Goal: Find specific page/section: Find specific page/section

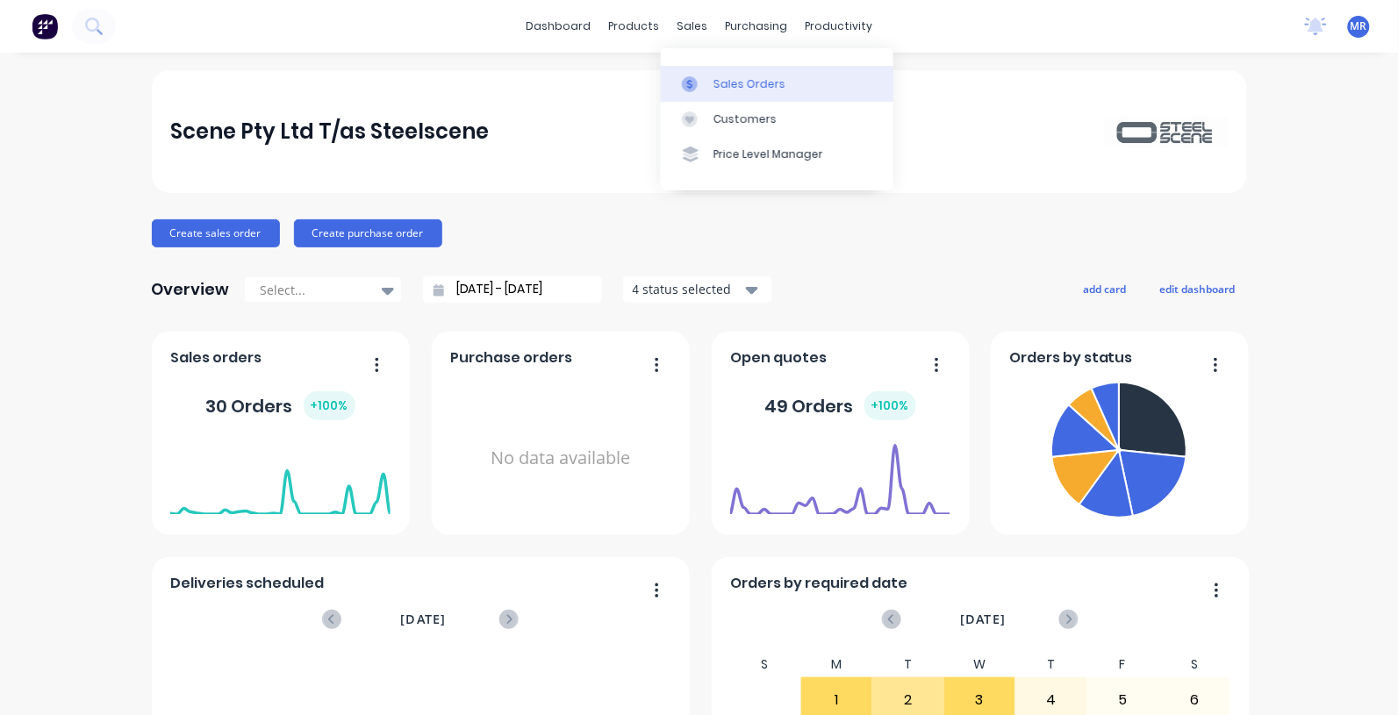
click at [707, 76] on div at bounding box center [695, 84] width 26 height 16
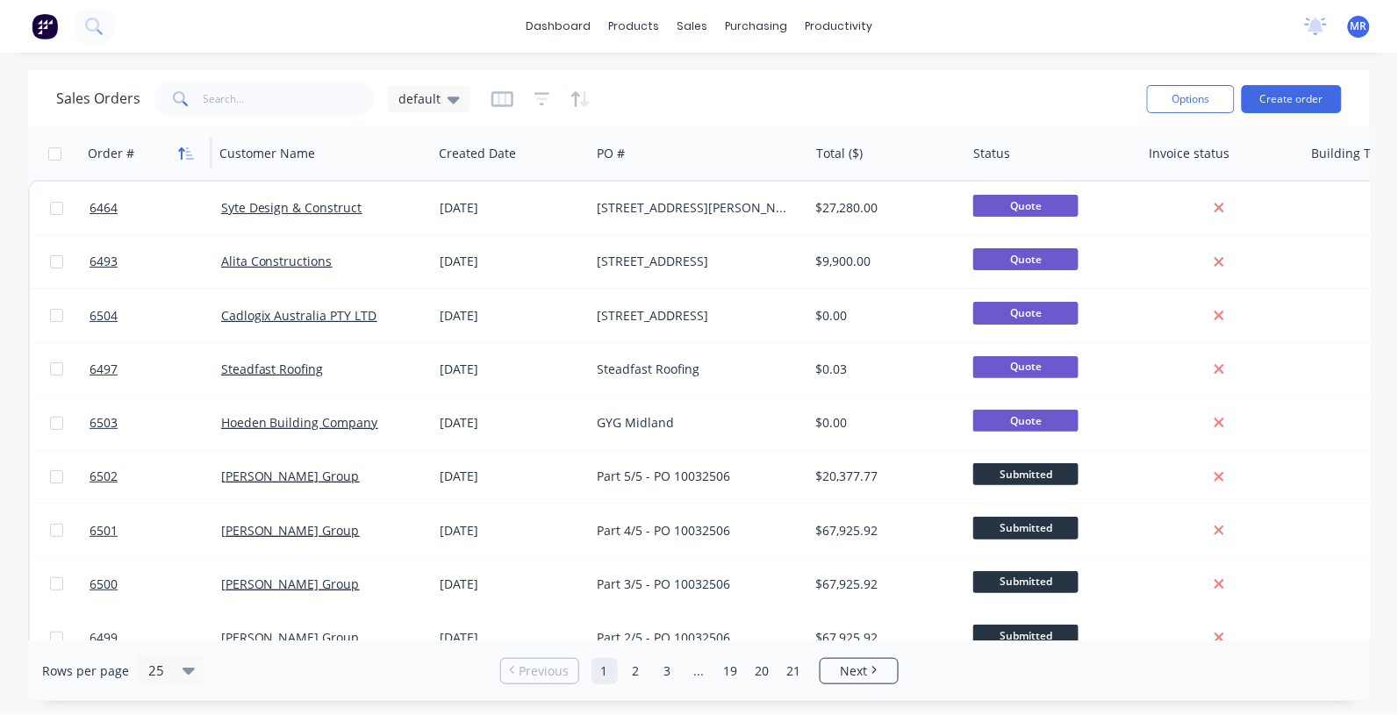
click at [171, 152] on div "Order #" at bounding box center [143, 153] width 111 height 35
click at [178, 152] on icon "button" at bounding box center [186, 154] width 16 height 14
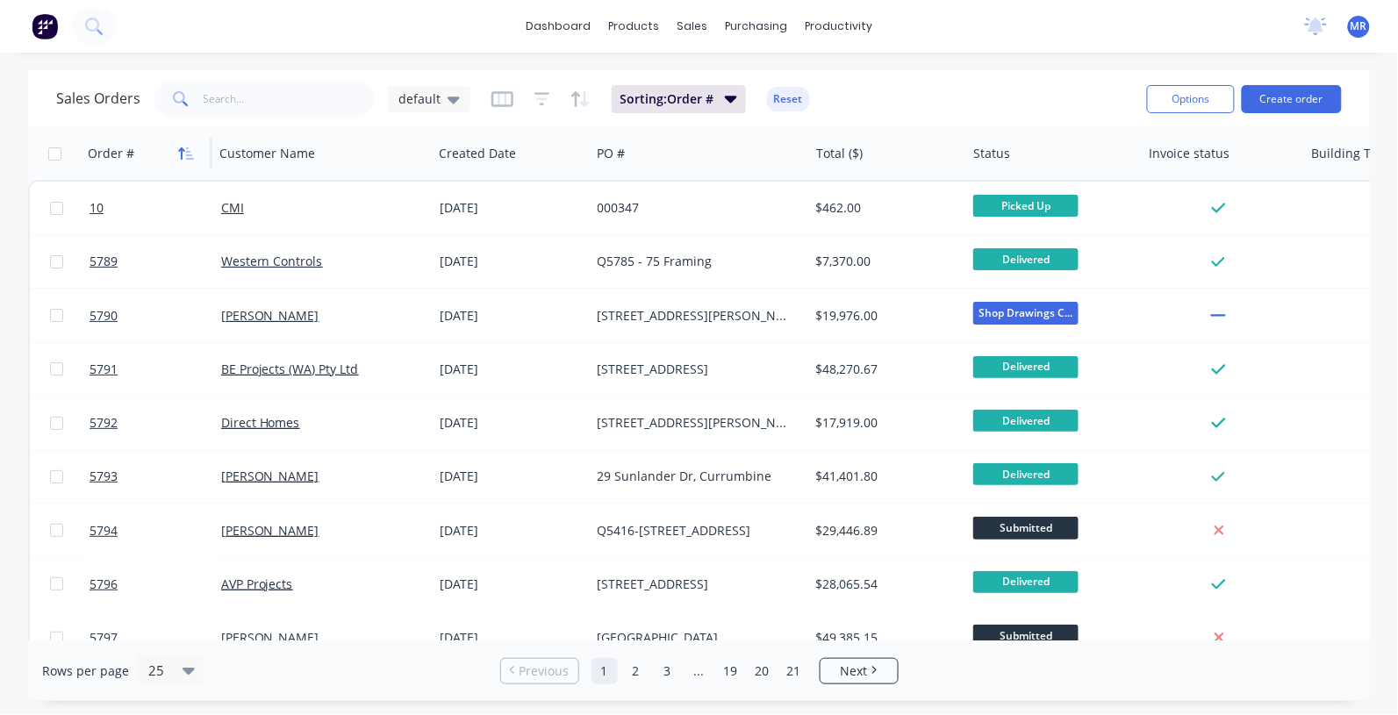
click at [189, 152] on icon "button" at bounding box center [186, 154] width 16 height 14
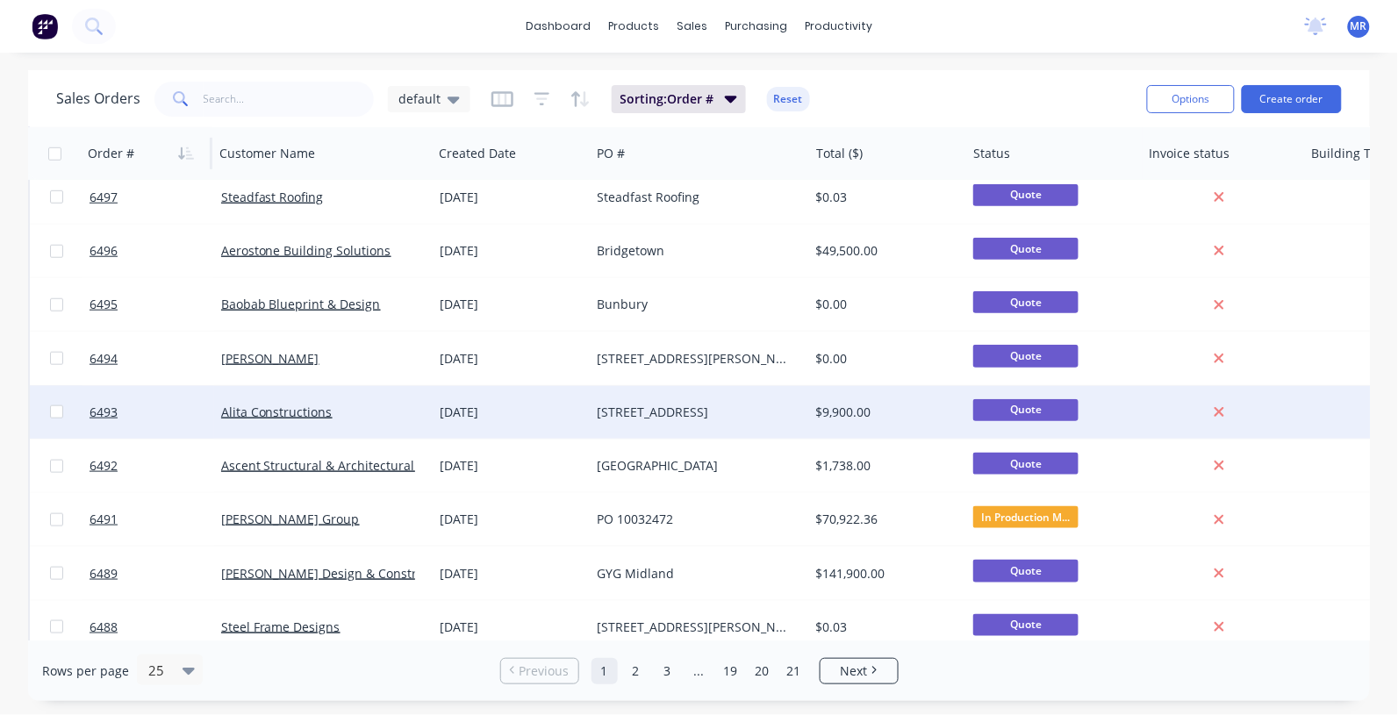
scroll to position [439, 0]
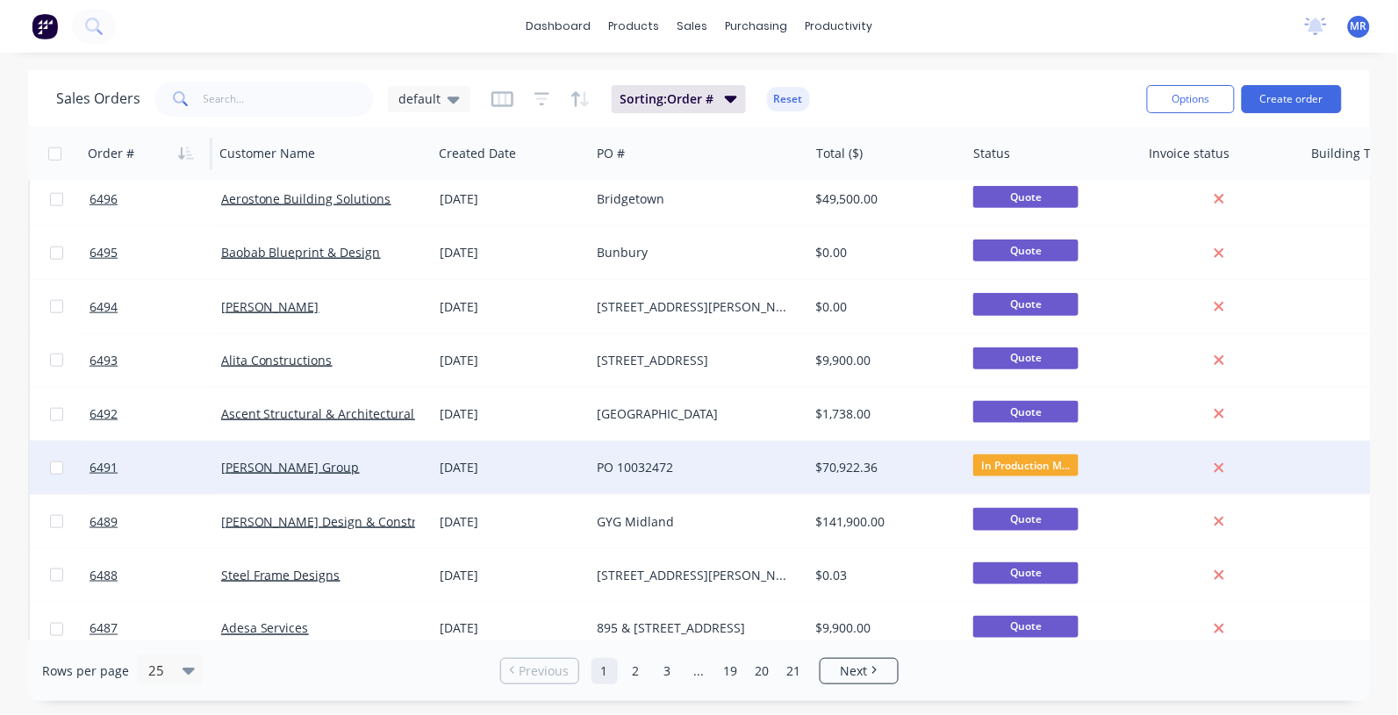
click at [651, 474] on div "PO 10032472" at bounding box center [695, 468] width 195 height 18
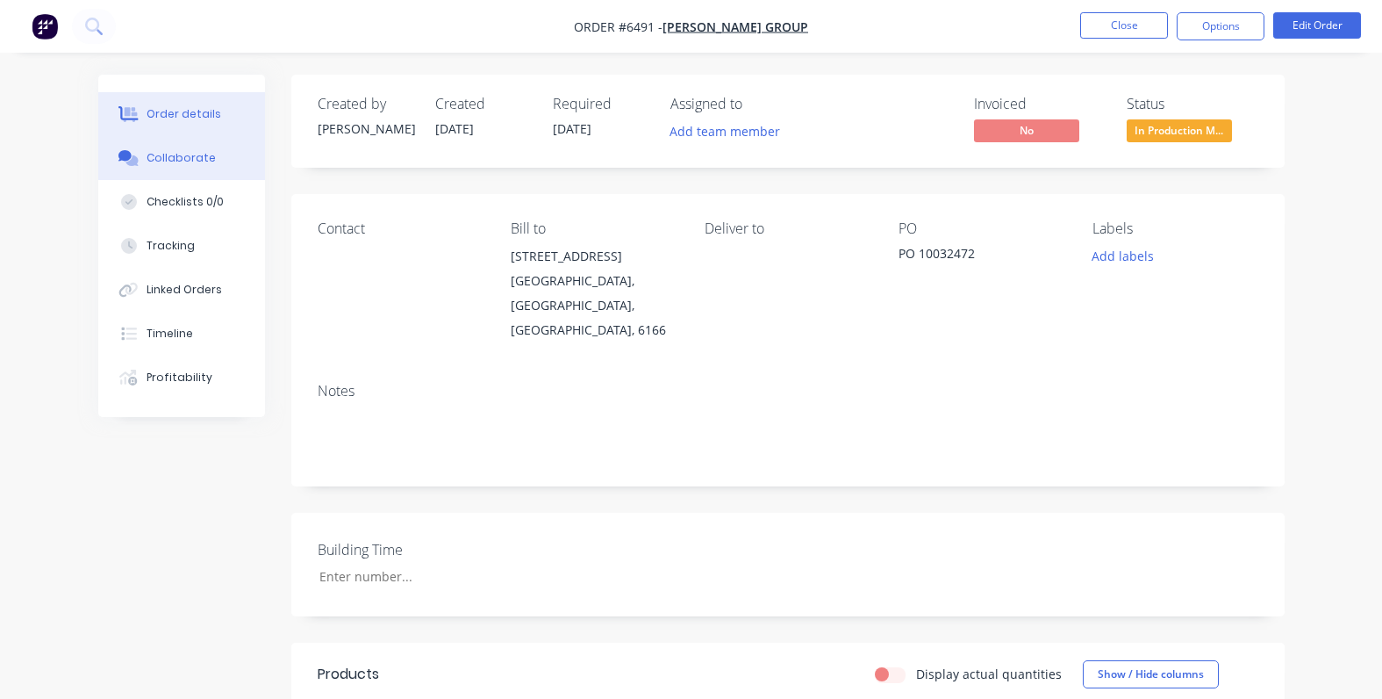
click at [183, 156] on div "Collaborate" at bounding box center [181, 158] width 69 height 16
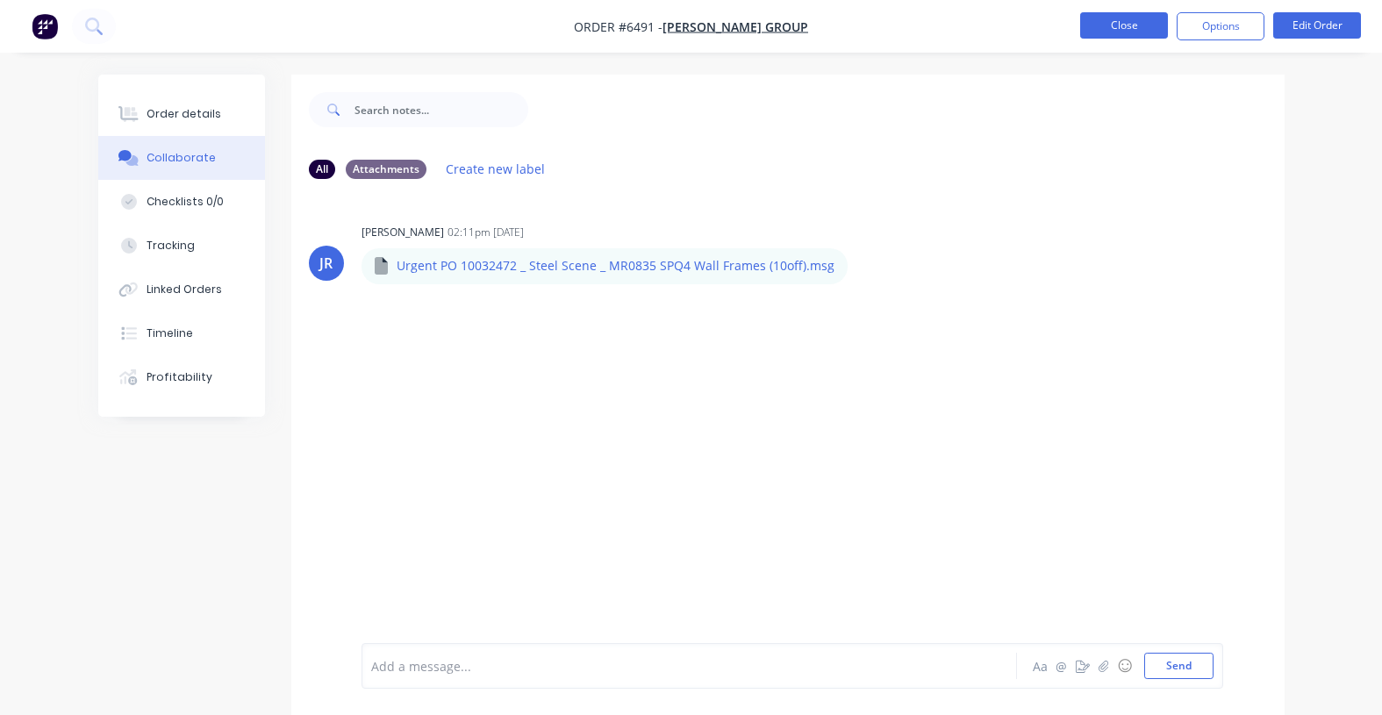
click at [1103, 28] on button "Close" at bounding box center [1124, 25] width 88 height 26
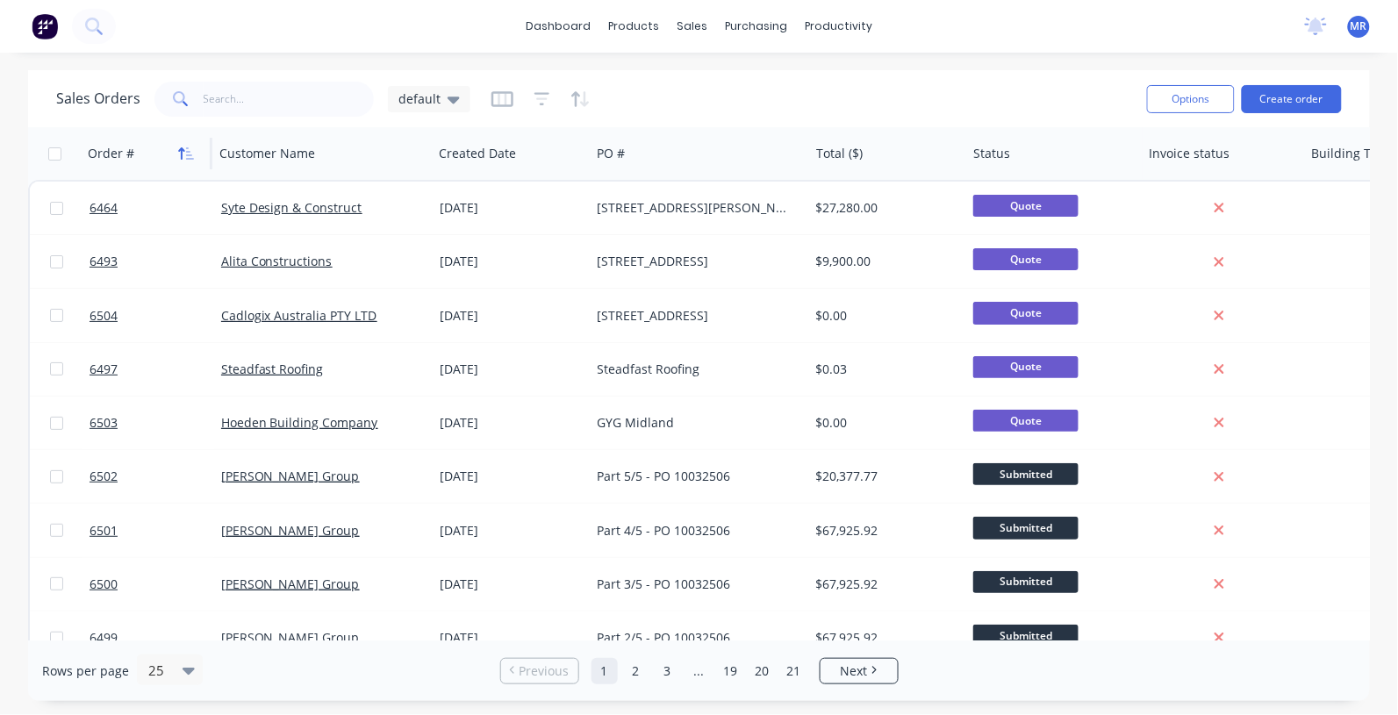
click at [185, 147] on icon "button" at bounding box center [186, 154] width 16 height 14
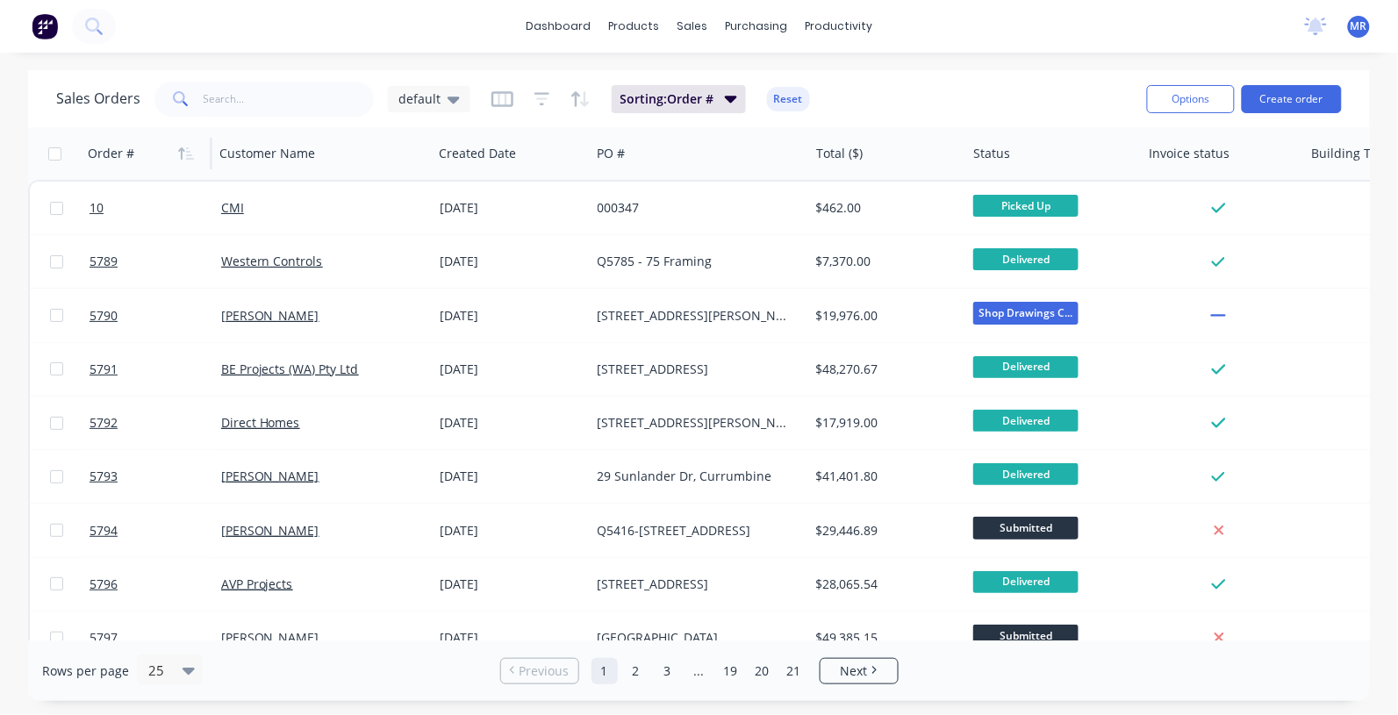
click at [185, 147] on icon "button" at bounding box center [186, 154] width 16 height 14
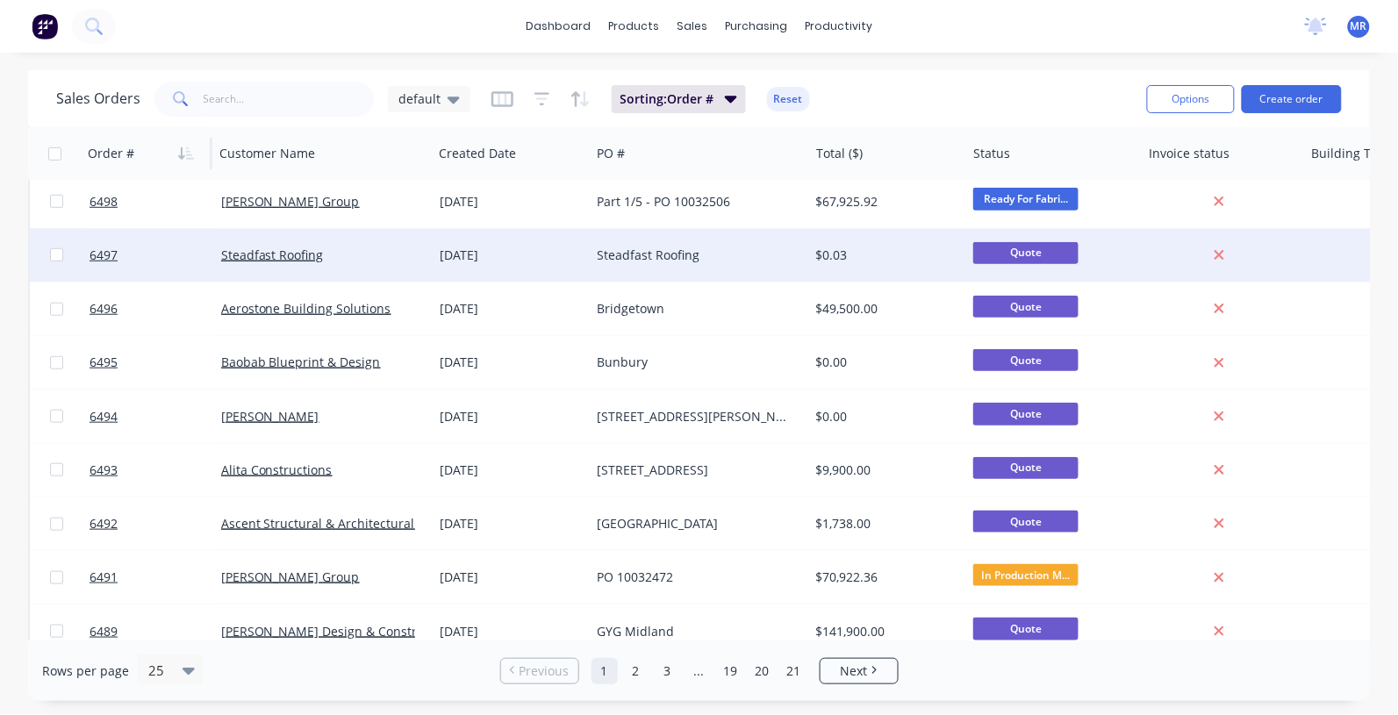
scroll to position [439, 0]
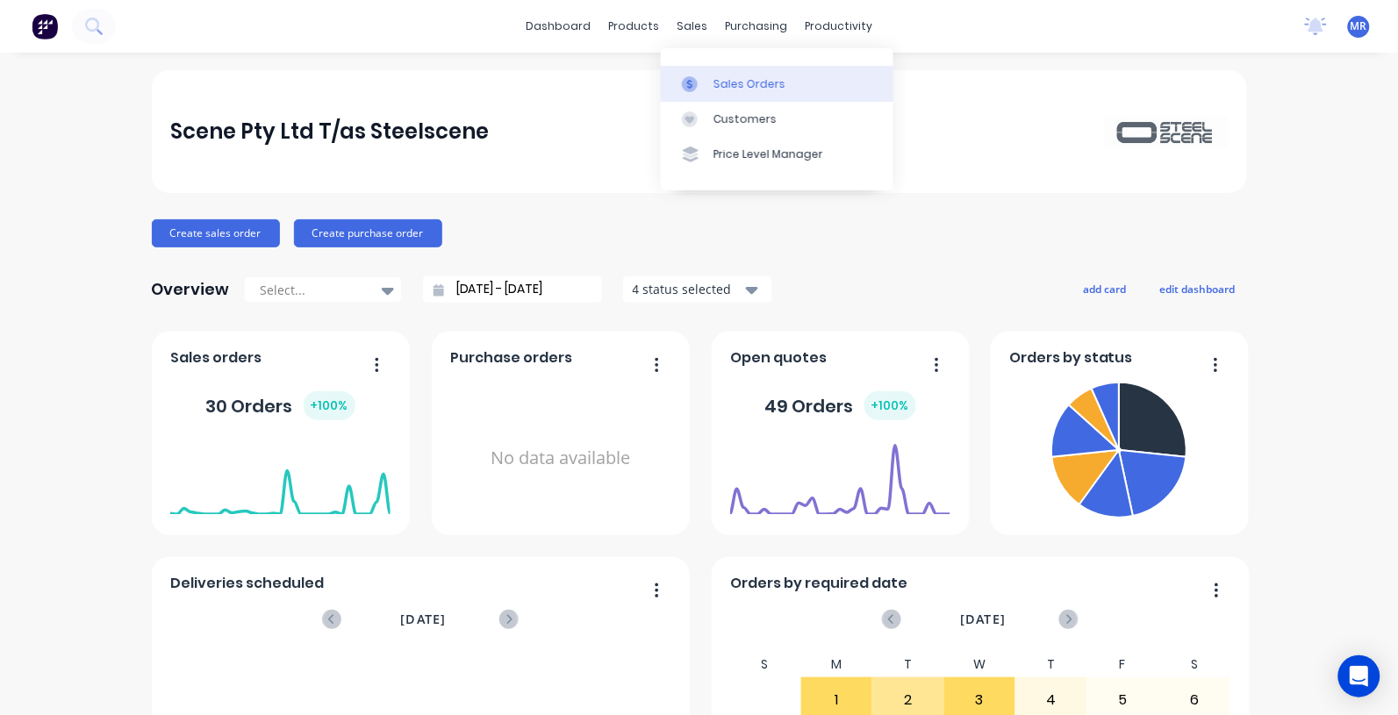
click at [720, 76] on div "Sales Orders" at bounding box center [750, 84] width 72 height 16
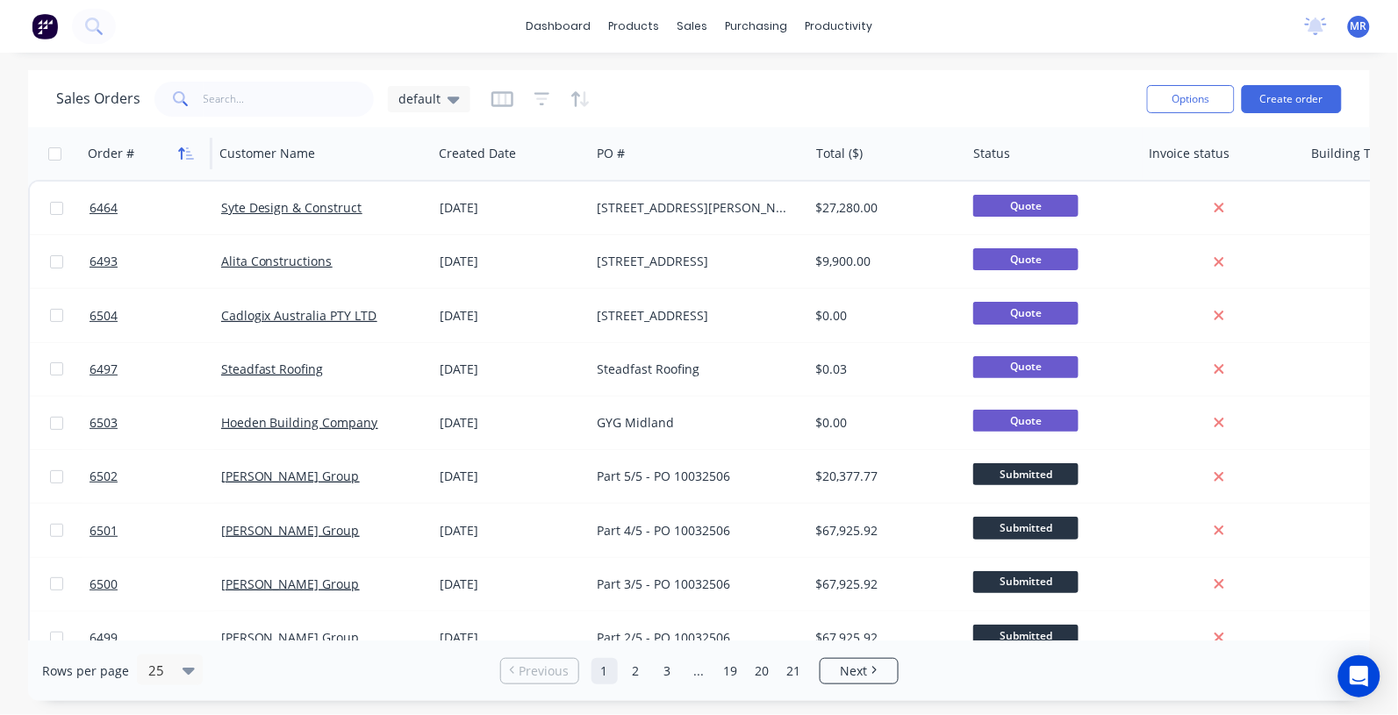
click at [189, 147] on icon "button" at bounding box center [186, 154] width 16 height 14
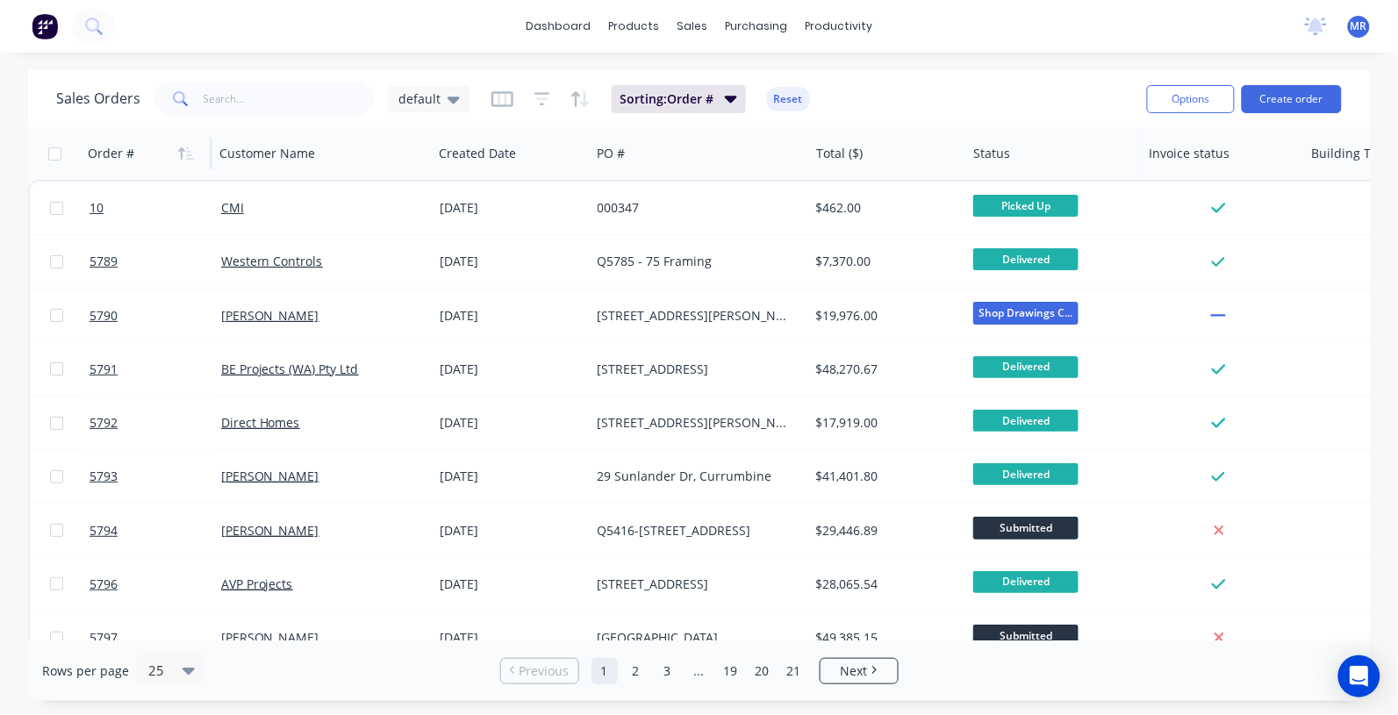
click at [189, 147] on icon "button" at bounding box center [190, 153] width 8 height 12
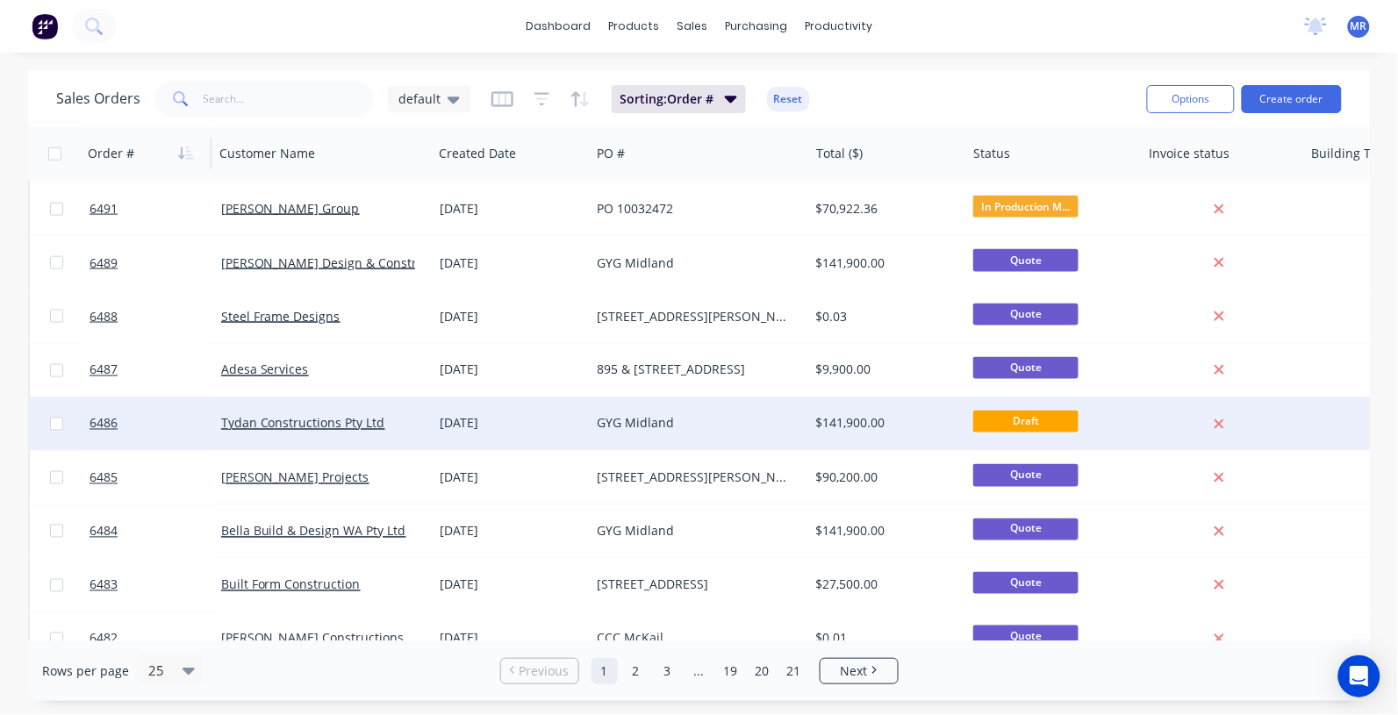
scroll to position [658, 0]
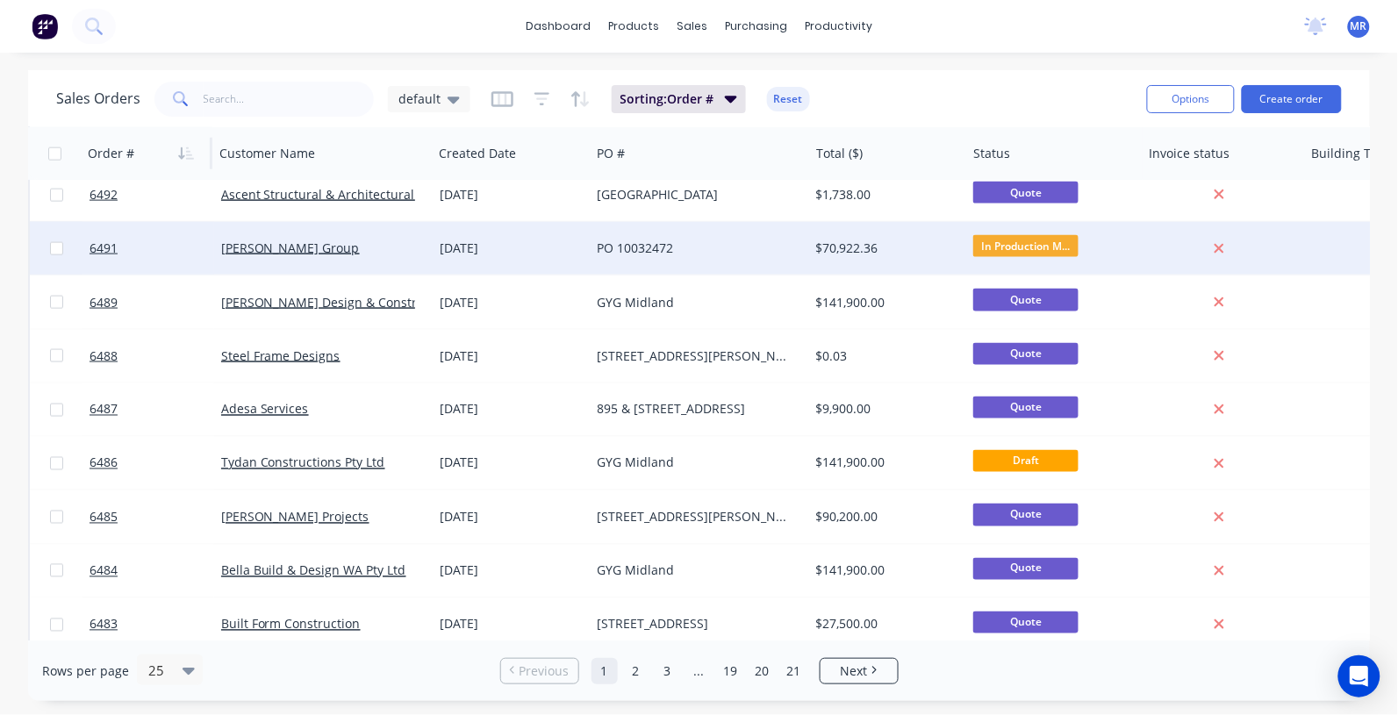
click at [637, 240] on div "PO 10032472" at bounding box center [695, 249] width 195 height 18
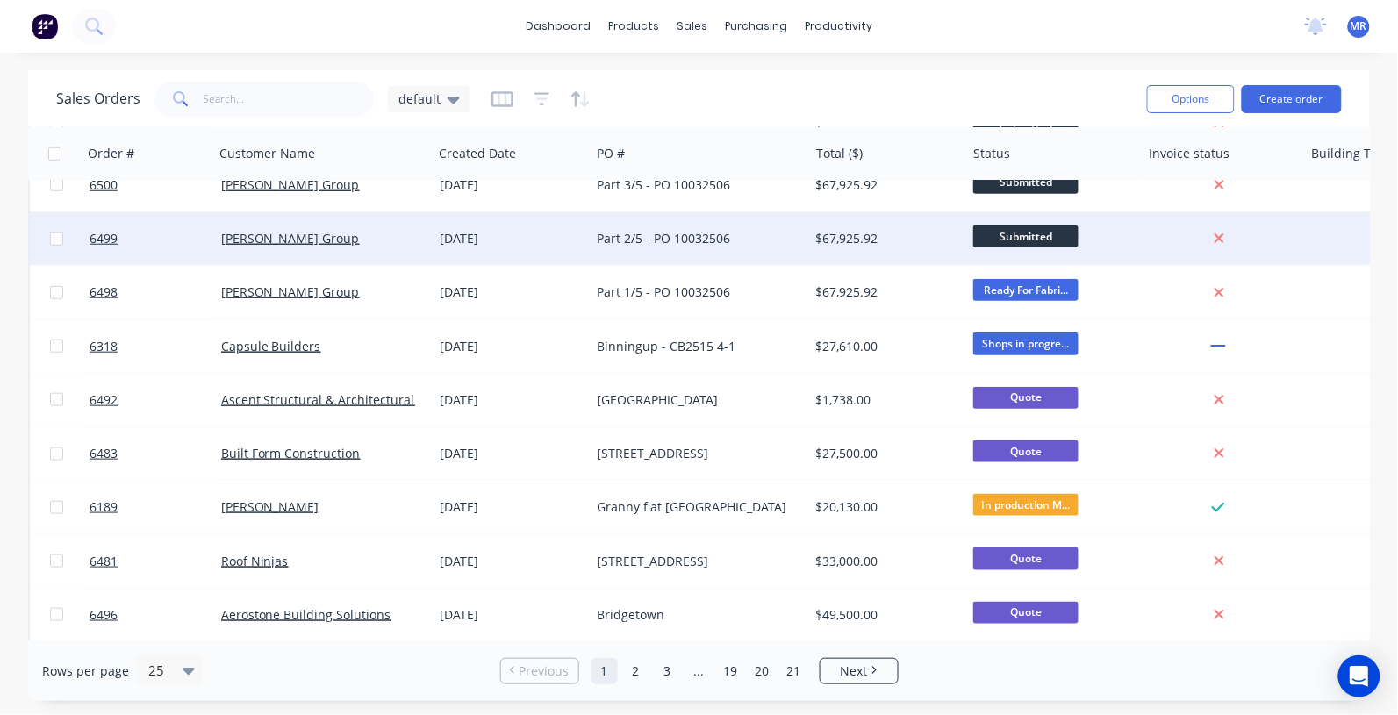
scroll to position [439, 0]
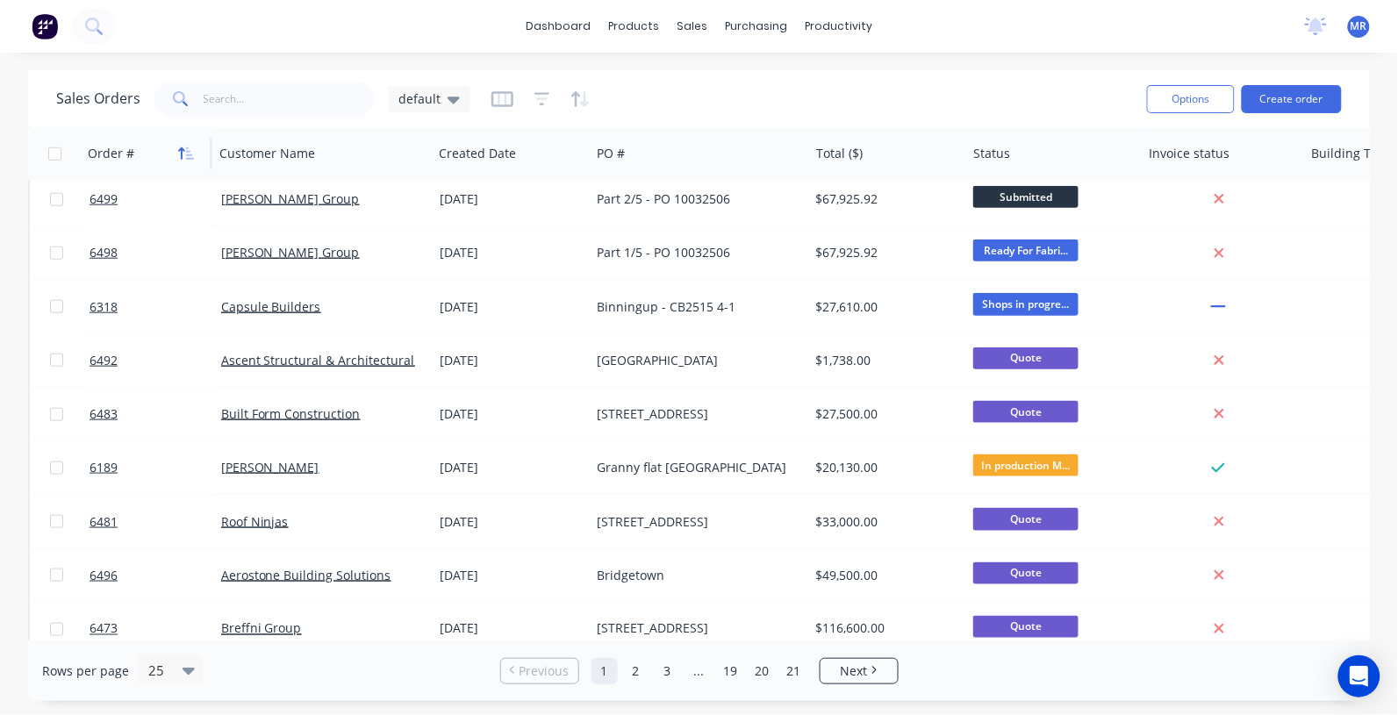
click at [194, 147] on icon "button" at bounding box center [186, 154] width 16 height 14
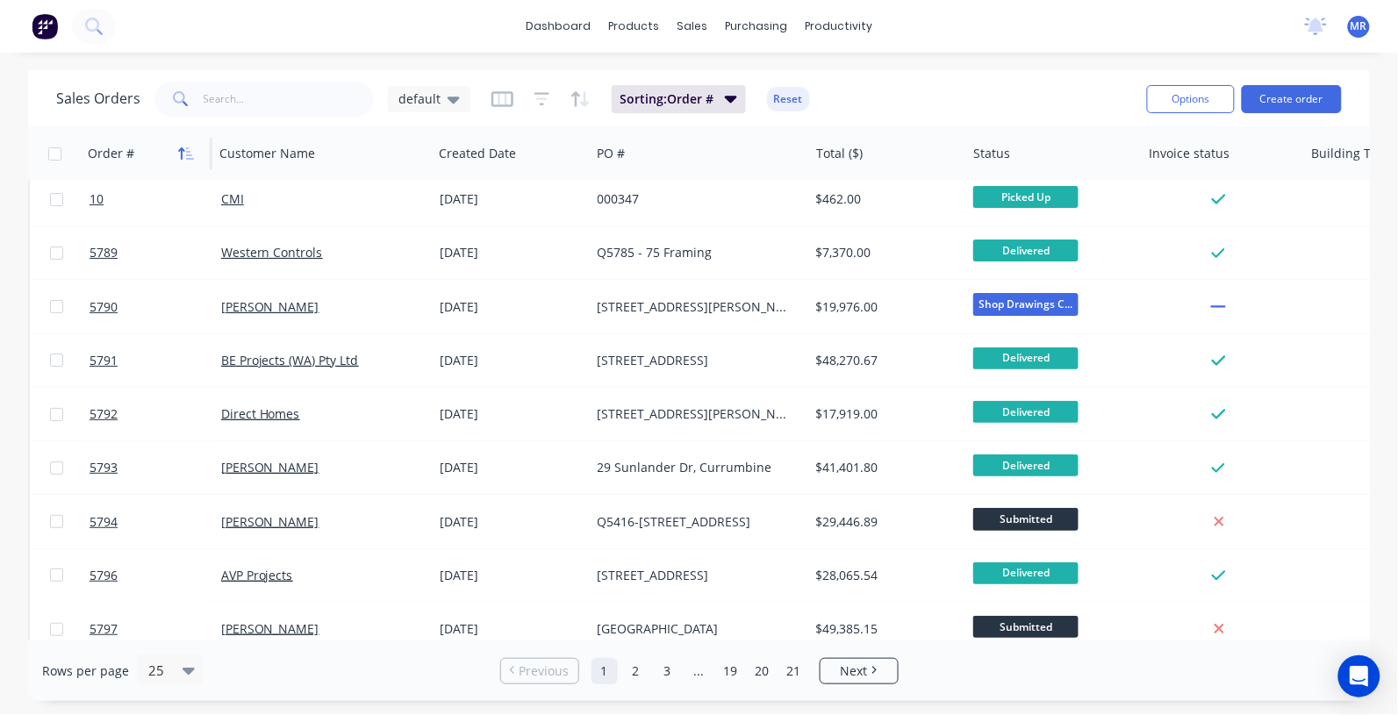
scroll to position [0, 0]
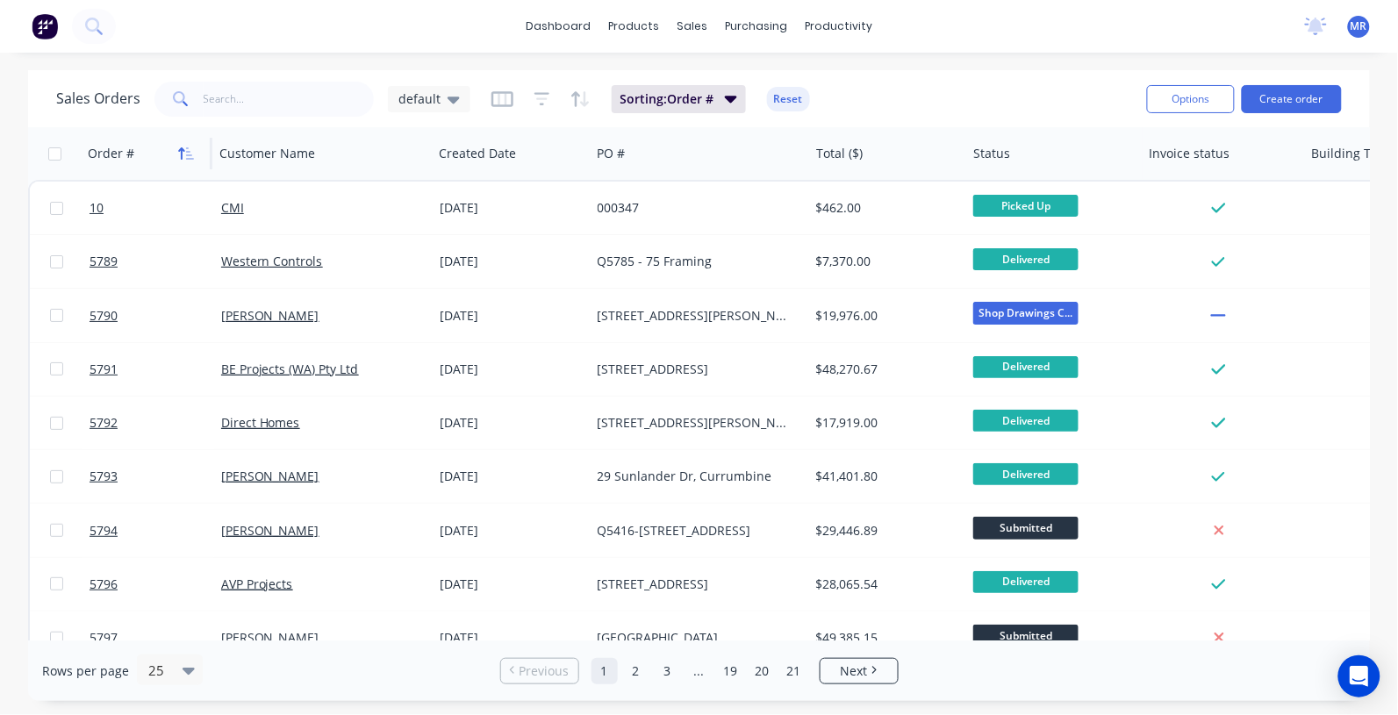
click at [185, 150] on icon "button" at bounding box center [186, 154] width 16 height 14
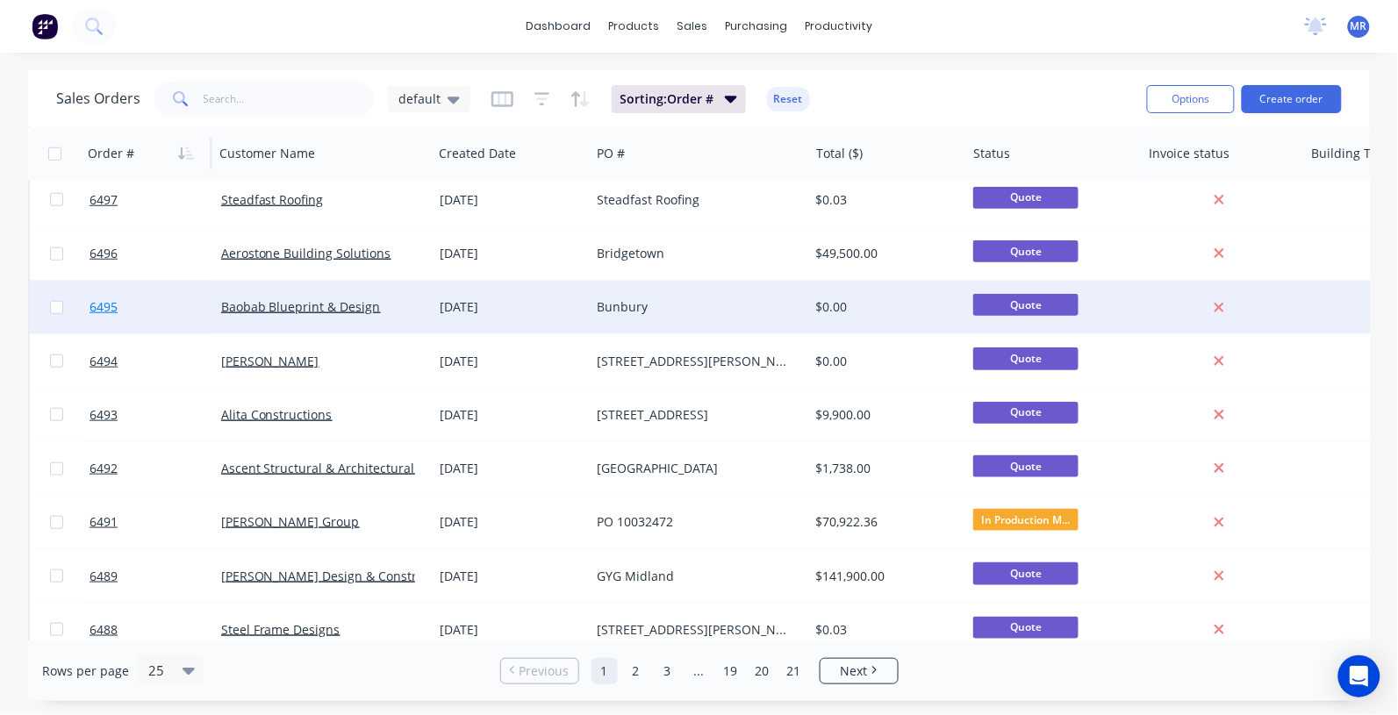
scroll to position [439, 0]
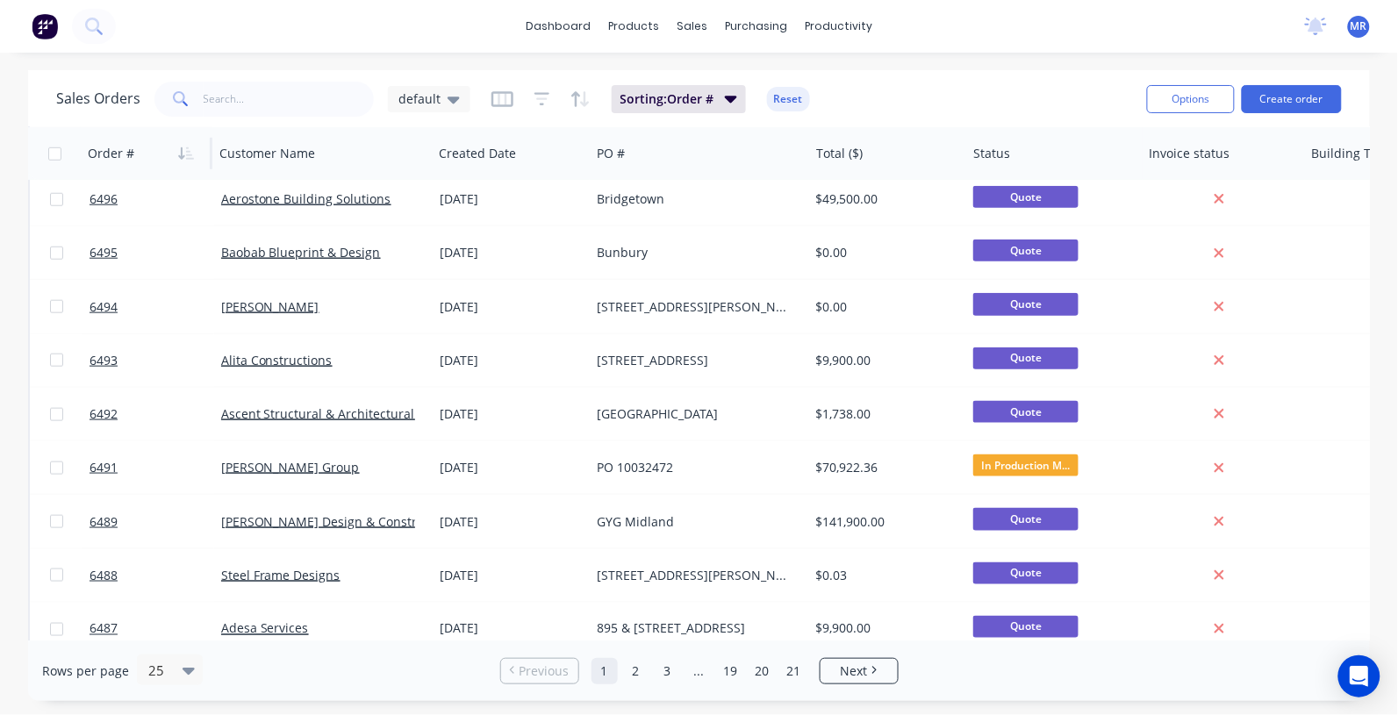
click at [16, 67] on div "dashboard products sales purchasing productivity dashboard products Product Cat…" at bounding box center [699, 357] width 1398 height 715
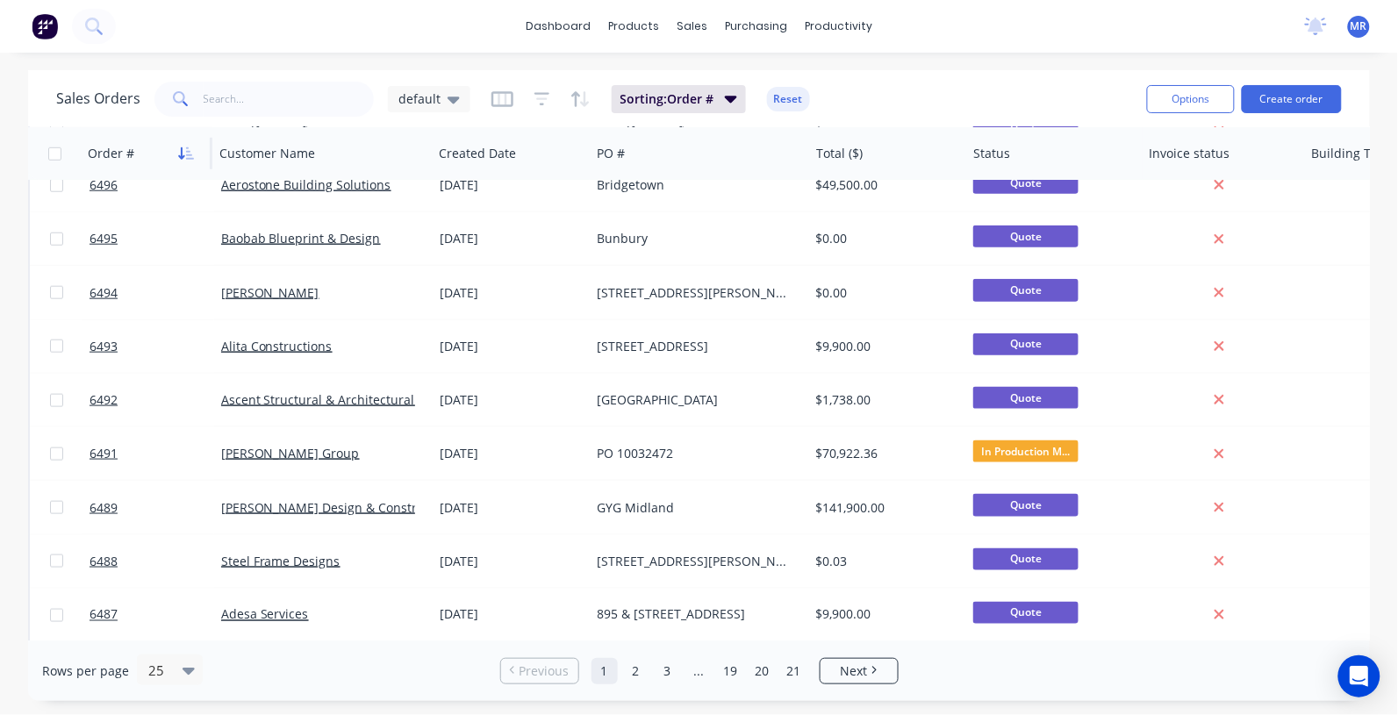
click at [191, 147] on icon "button" at bounding box center [186, 154] width 16 height 14
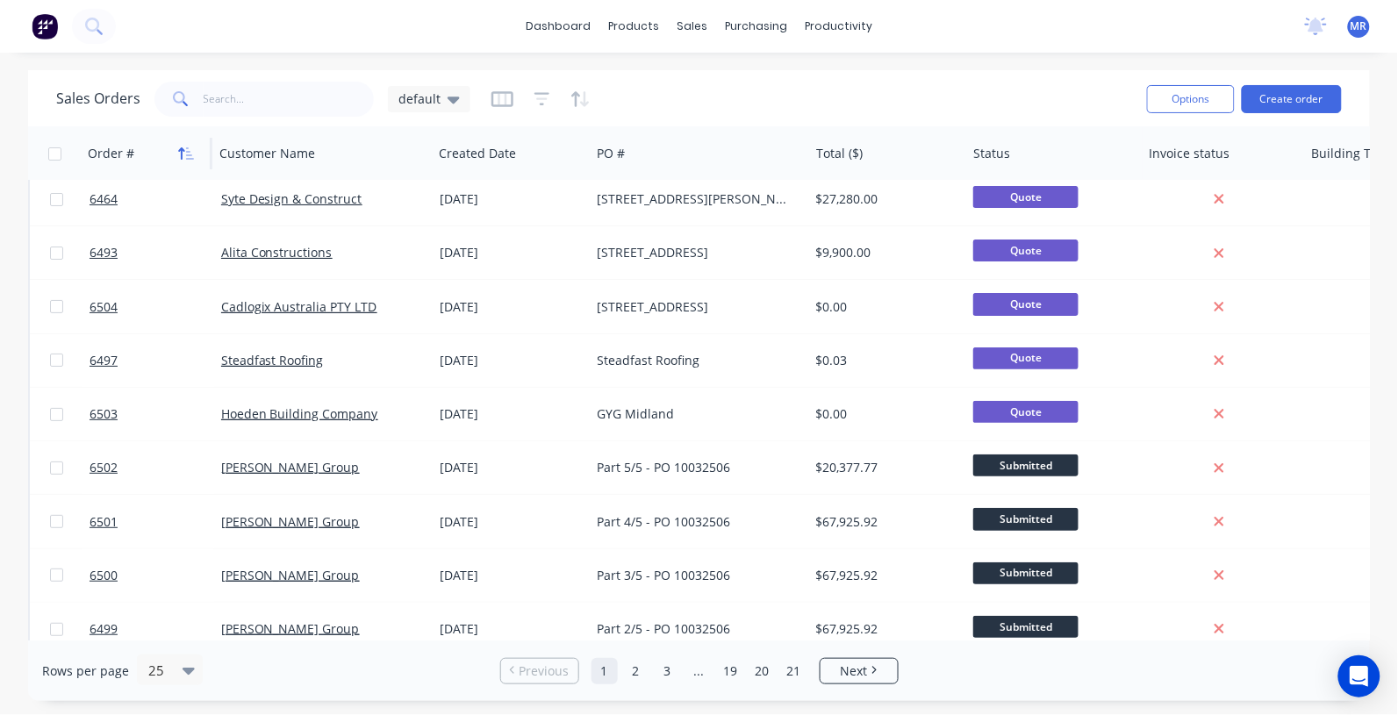
scroll to position [0, 0]
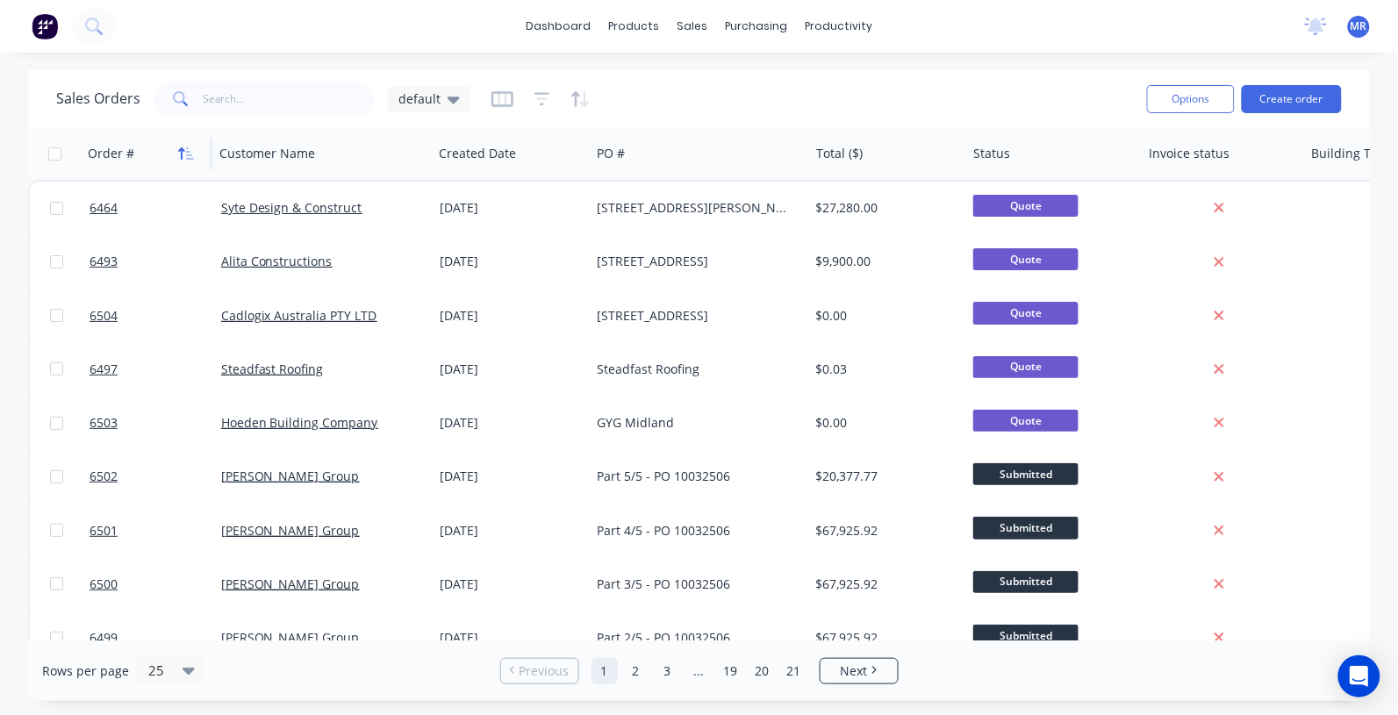
click at [187, 141] on button "button" at bounding box center [186, 153] width 26 height 26
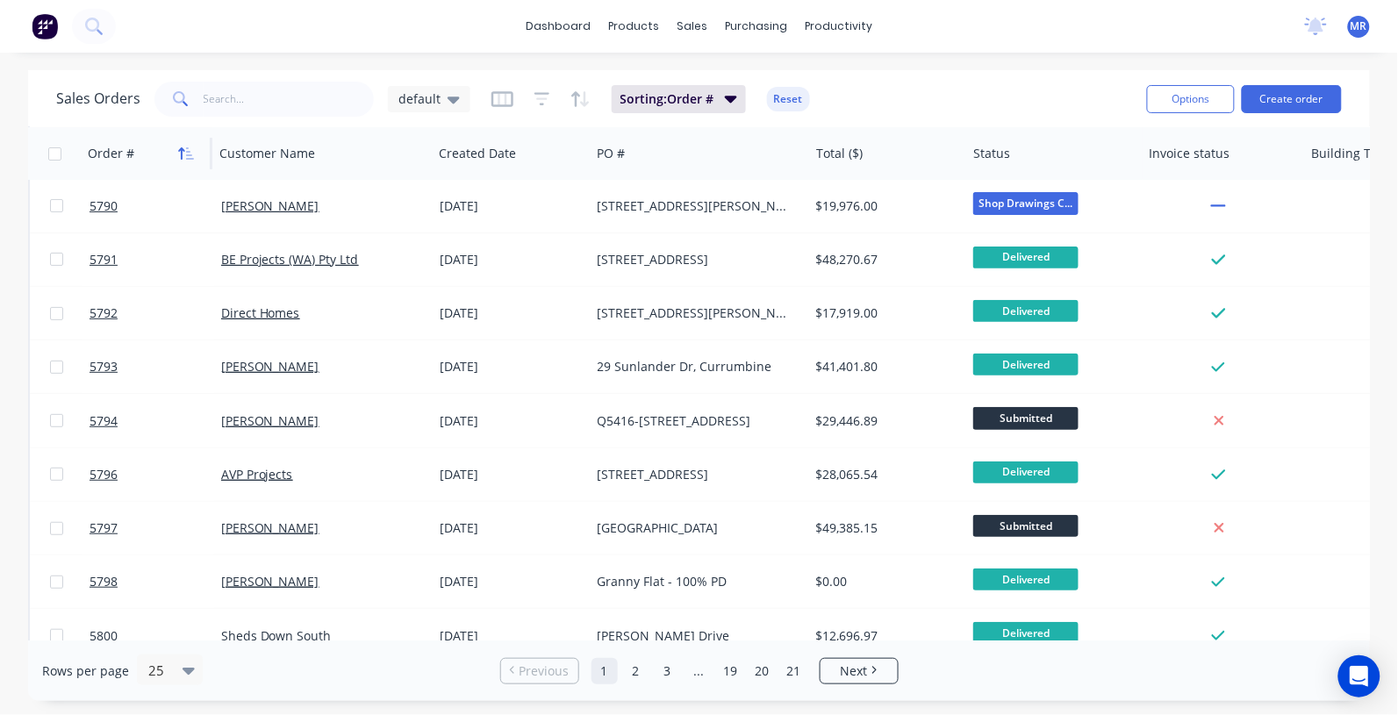
click at [184, 146] on button "button" at bounding box center [186, 153] width 26 height 26
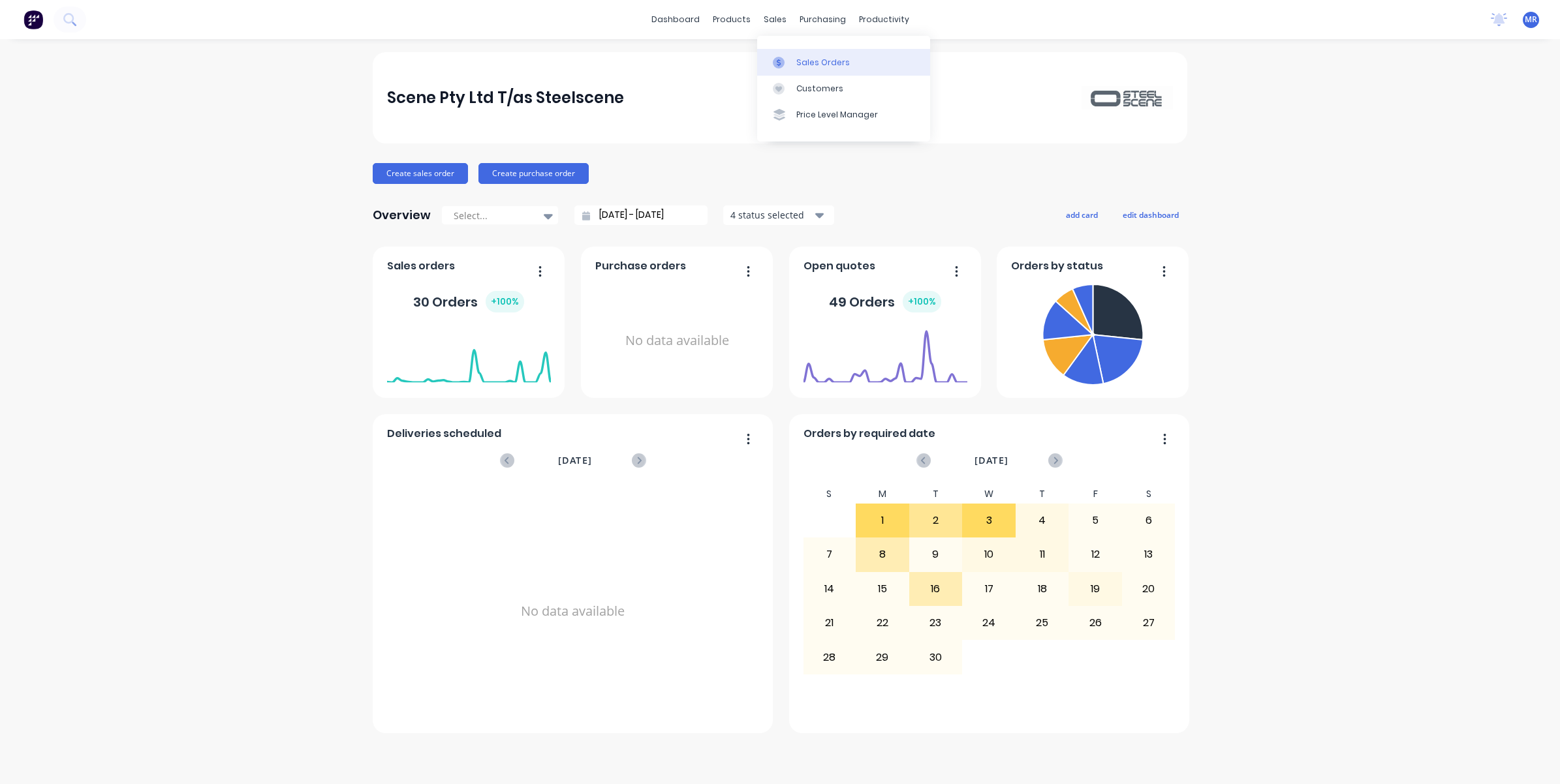
click at [813, 64] on div "Sales Orders" at bounding box center [823, 62] width 54 height 12
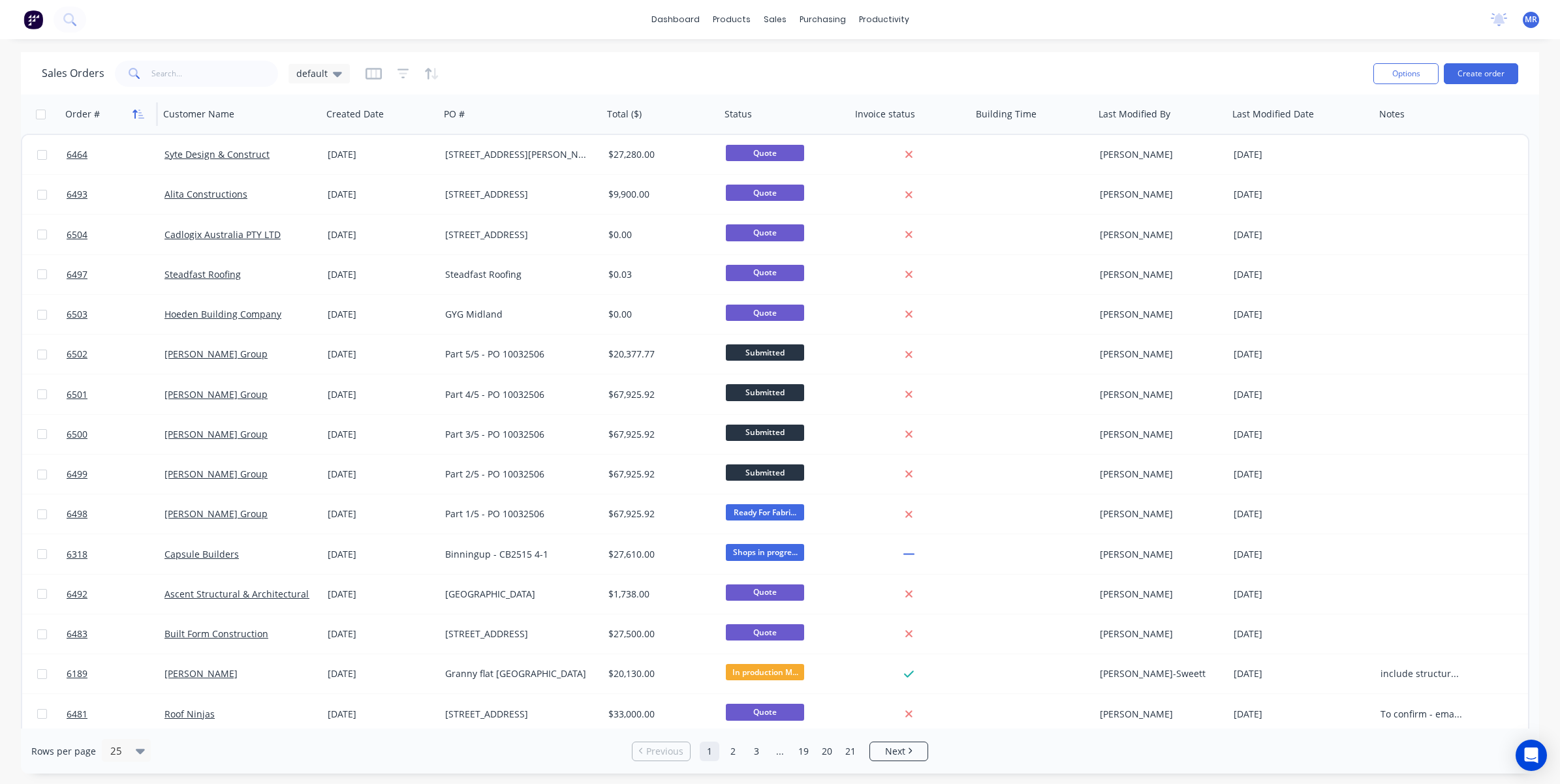
click at [144, 106] on button "button" at bounding box center [138, 114] width 19 height 19
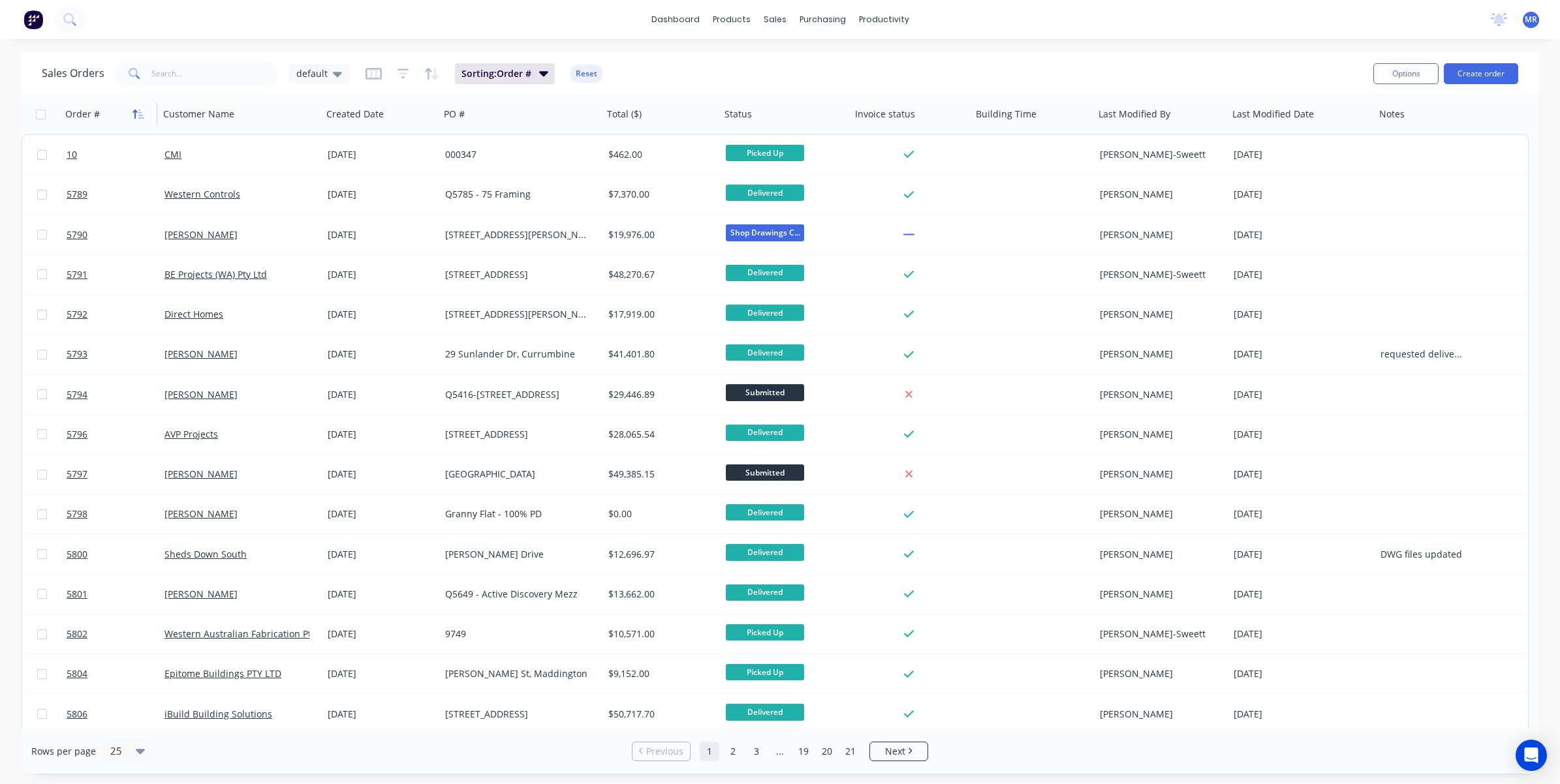
click at [141, 109] on icon "button" at bounding box center [138, 114] width 12 height 10
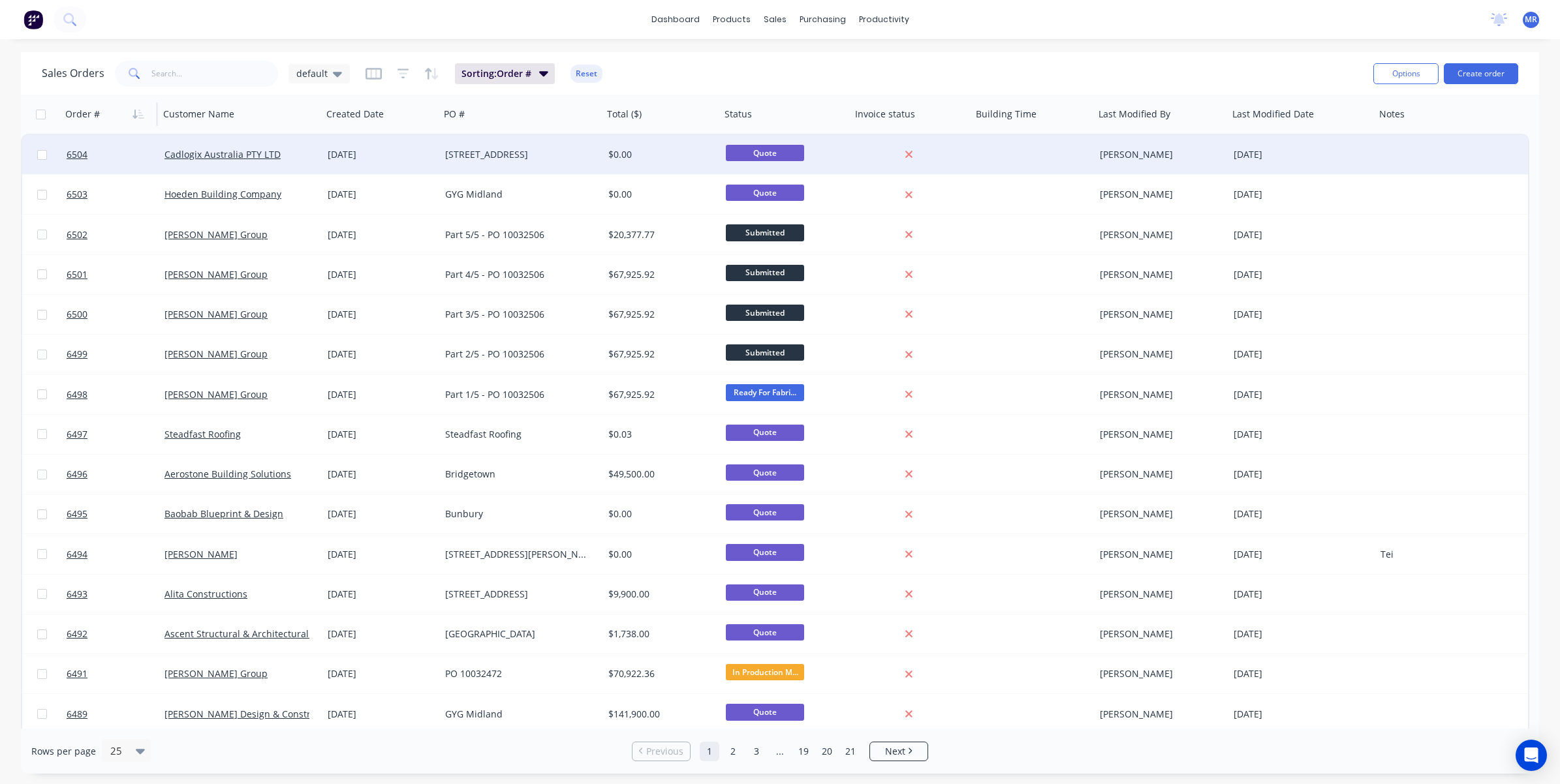
click at [474, 158] on div "[STREET_ADDRESS]" at bounding box center [518, 155] width 145 height 13
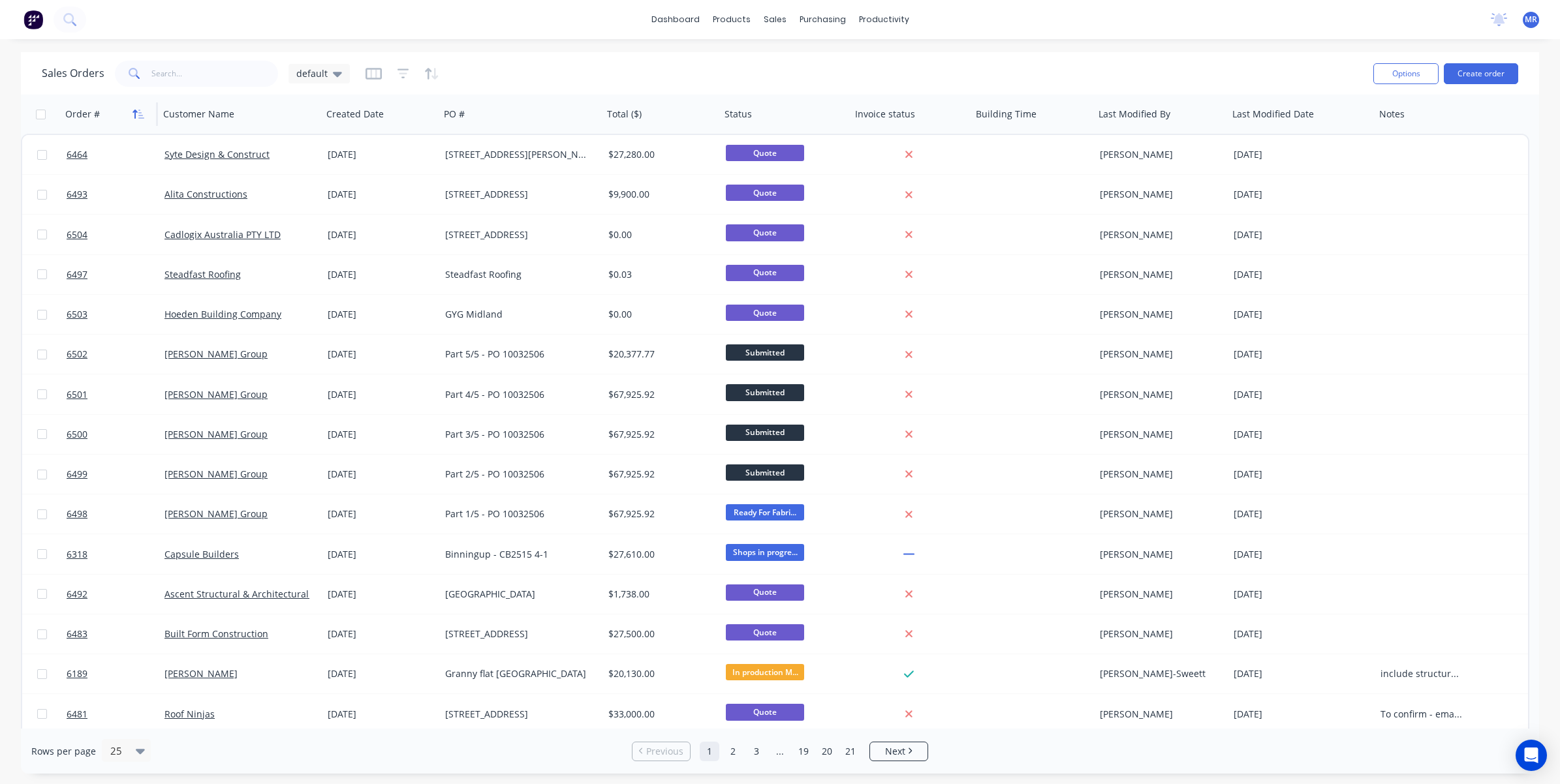
click at [132, 115] on icon "button" at bounding box center [138, 114] width 12 height 10
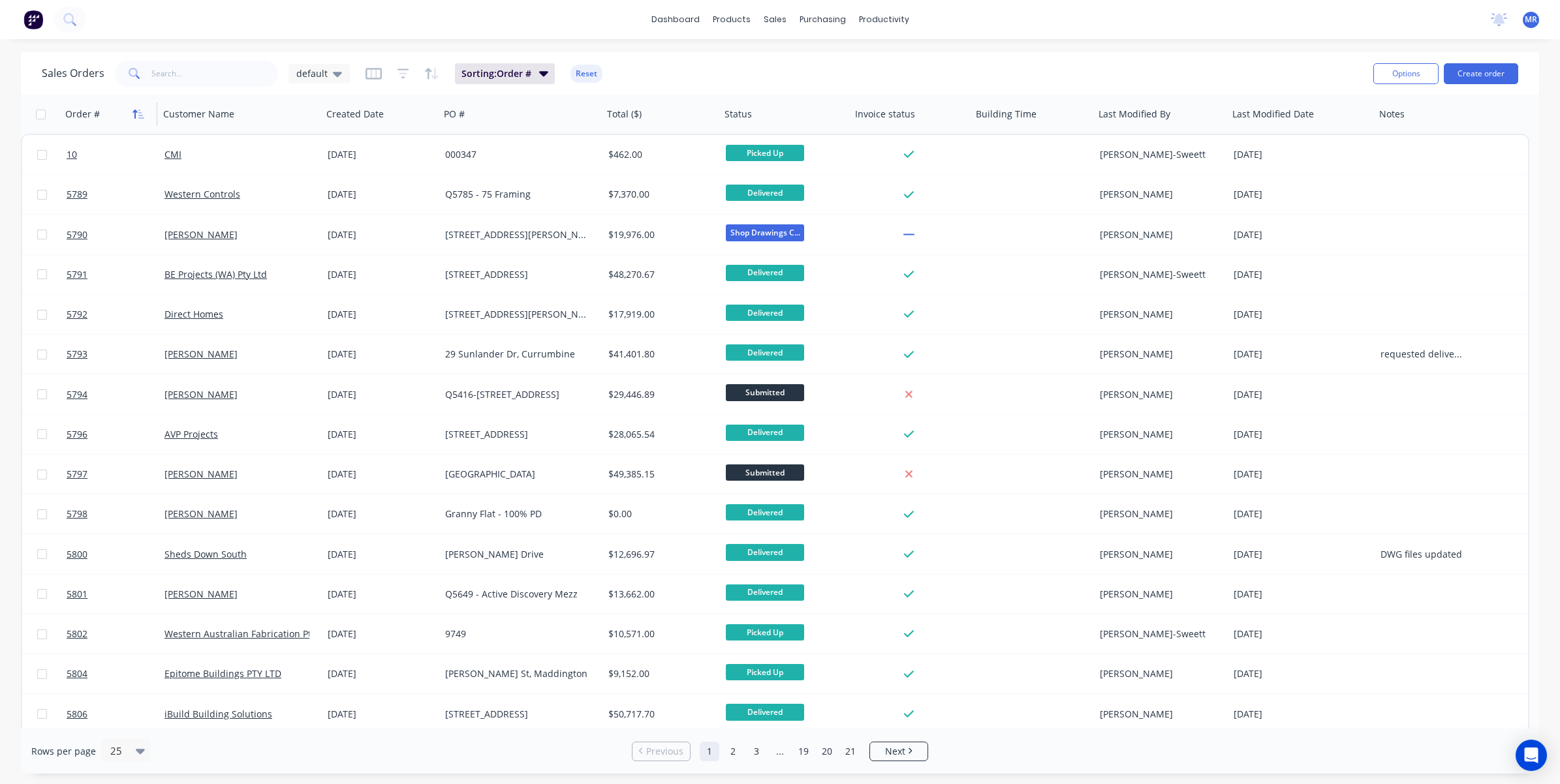
click at [136, 115] on icon "button" at bounding box center [138, 114] width 12 height 10
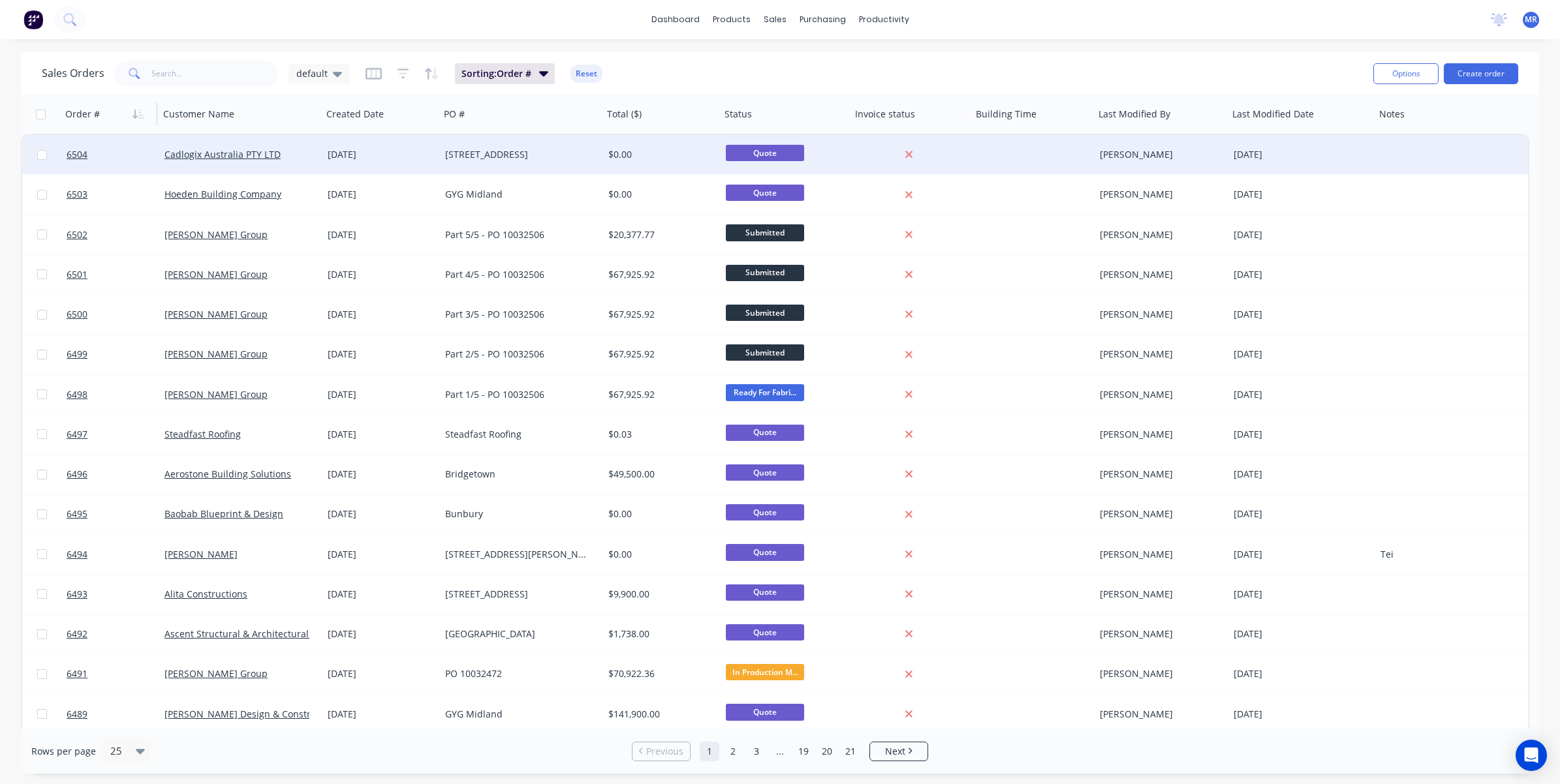
click at [459, 158] on div "[STREET_ADDRESS]" at bounding box center [518, 155] width 145 height 13
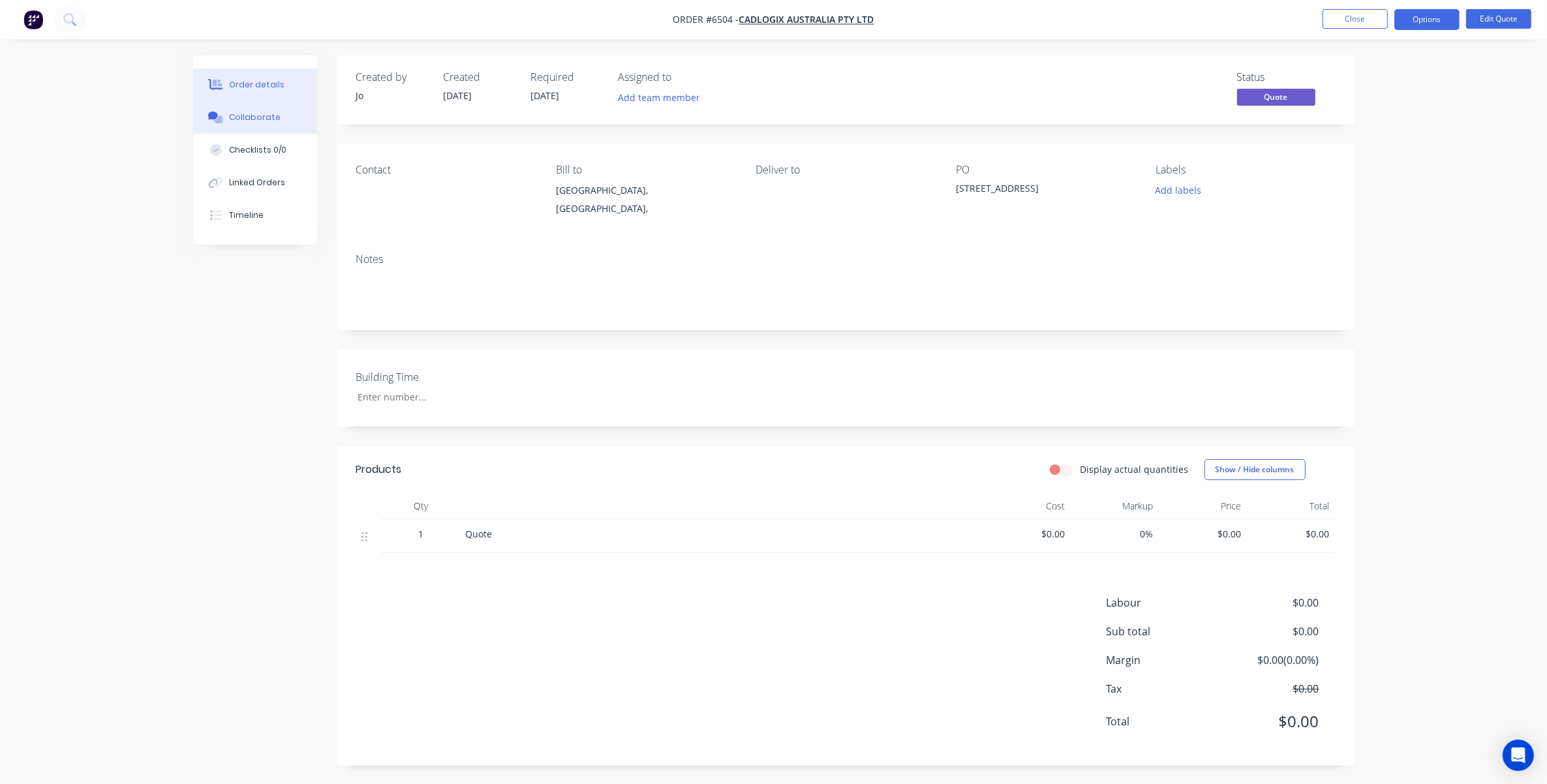
click at [262, 122] on div "Collaborate" at bounding box center [254, 117] width 51 height 12
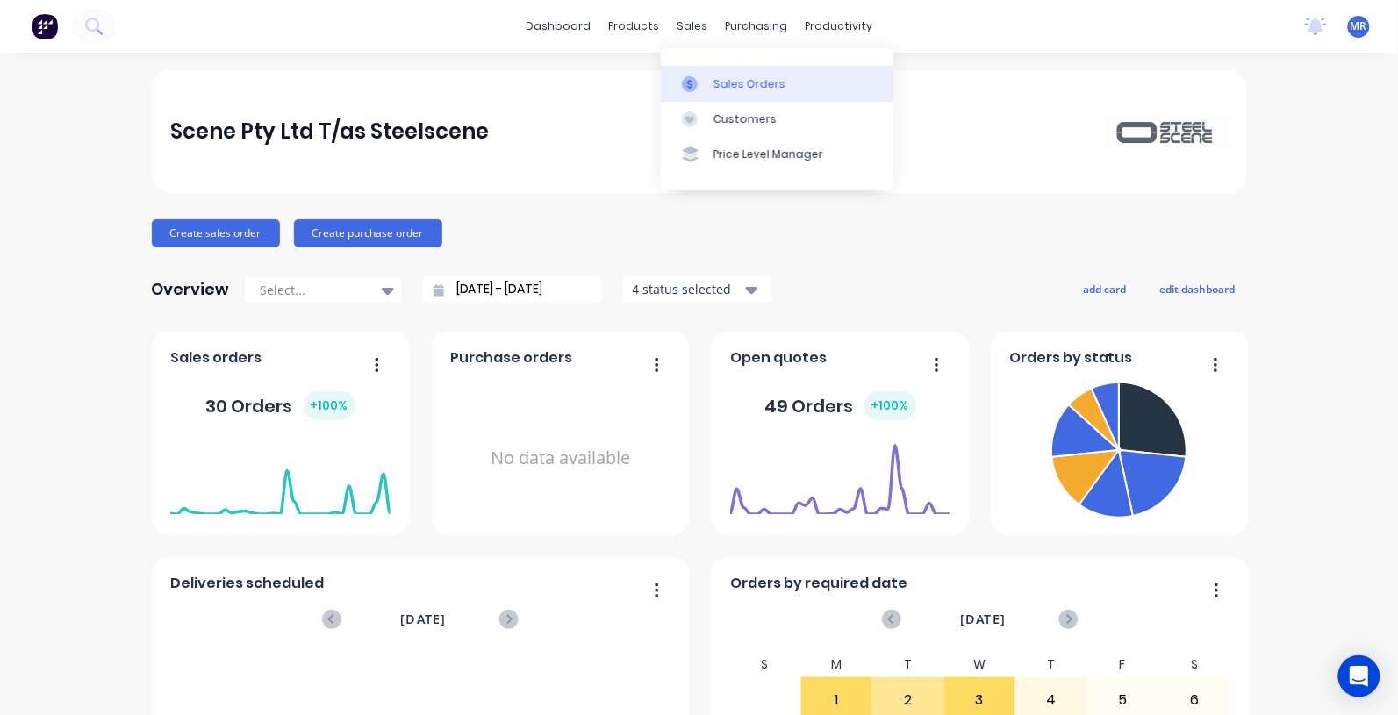
click at [729, 84] on div "Sales Orders" at bounding box center [750, 84] width 72 height 16
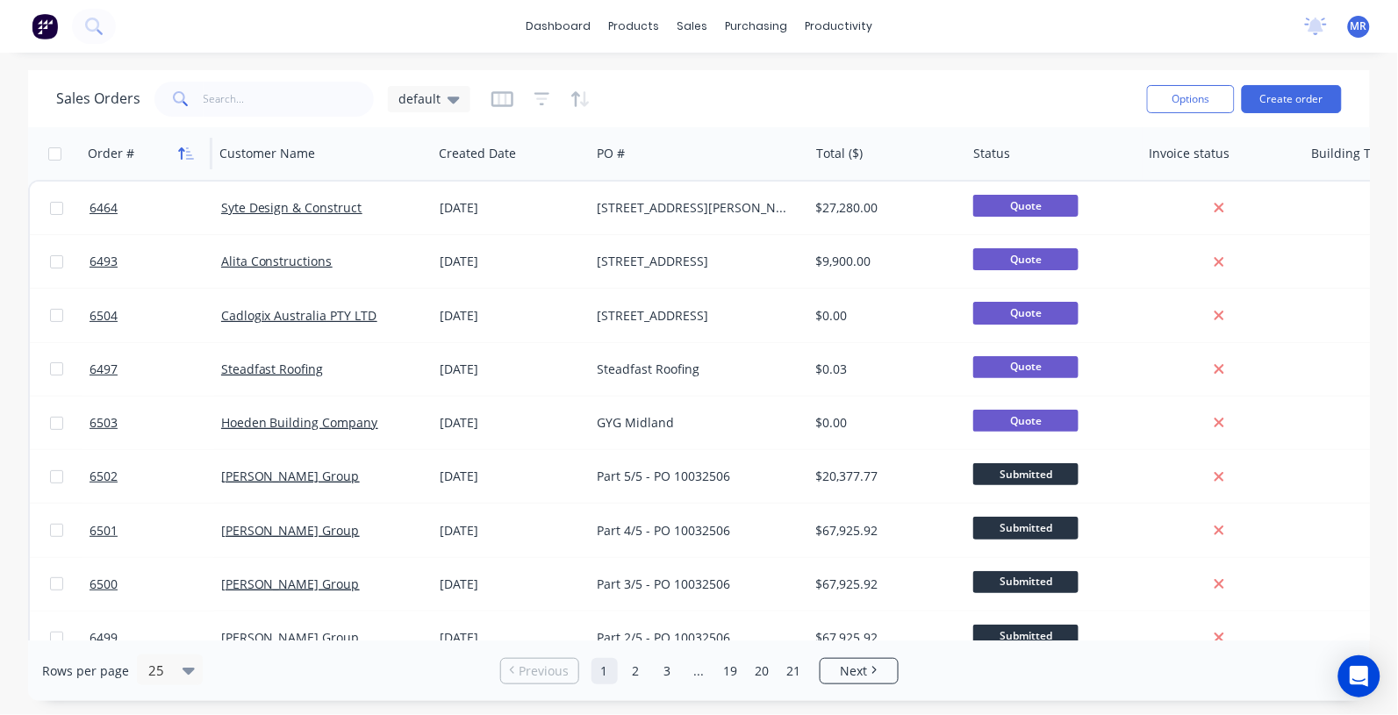
click at [189, 155] on icon "button" at bounding box center [190, 153] width 8 height 12
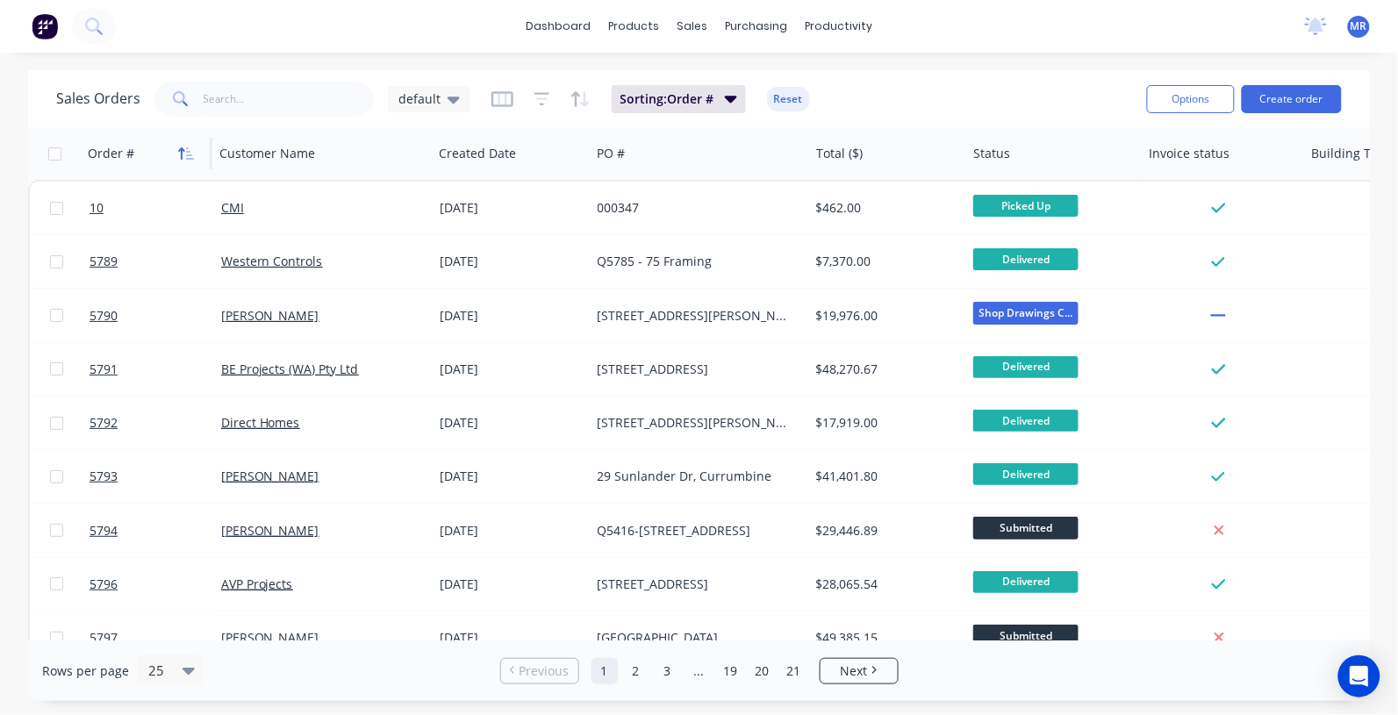
click at [183, 154] on icon "button" at bounding box center [186, 154] width 16 height 14
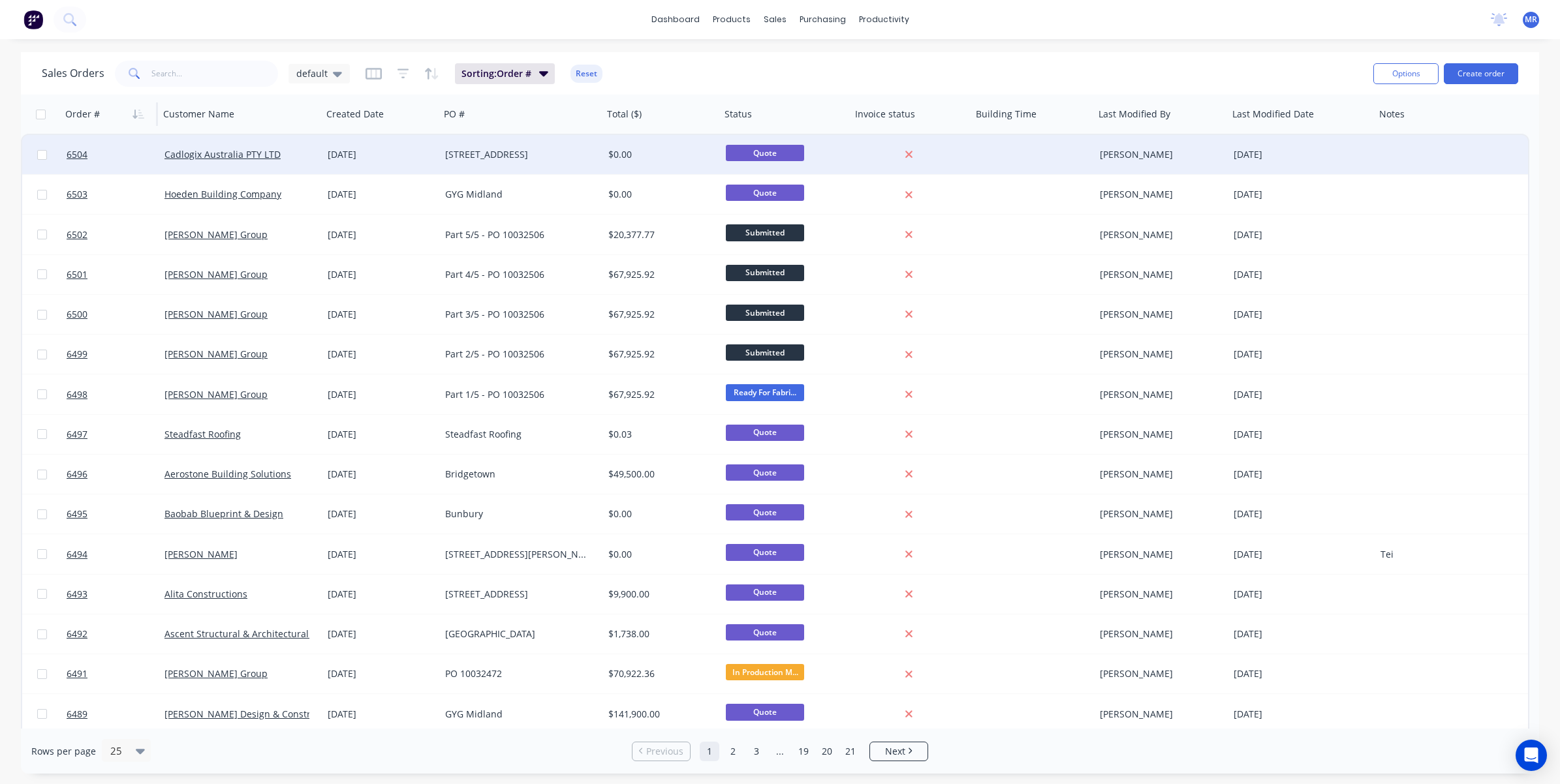
click at [1039, 142] on div "[DATE]" at bounding box center [1301, 155] width 146 height 39
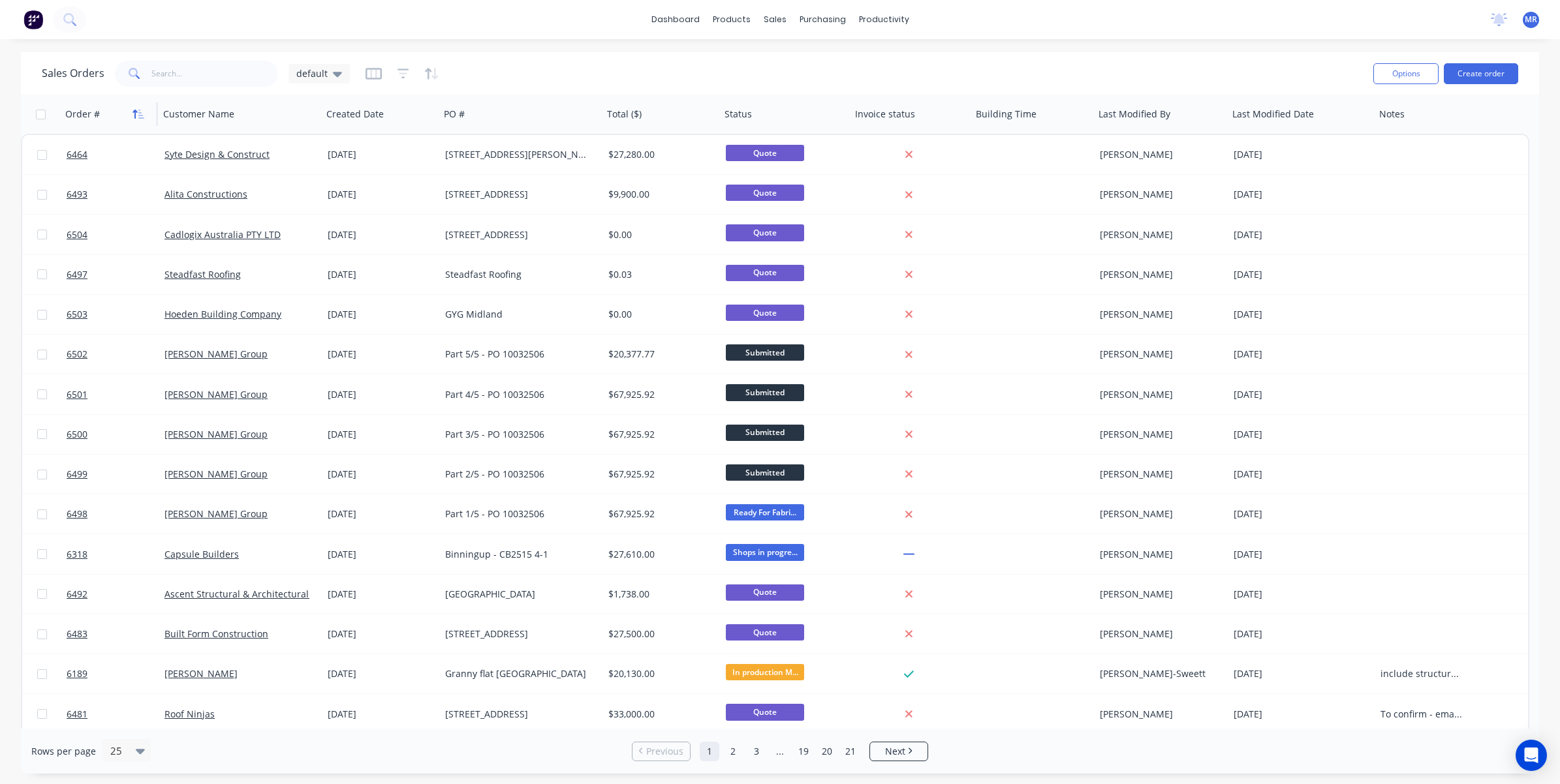
click at [136, 114] on icon "button" at bounding box center [138, 114] width 12 height 10
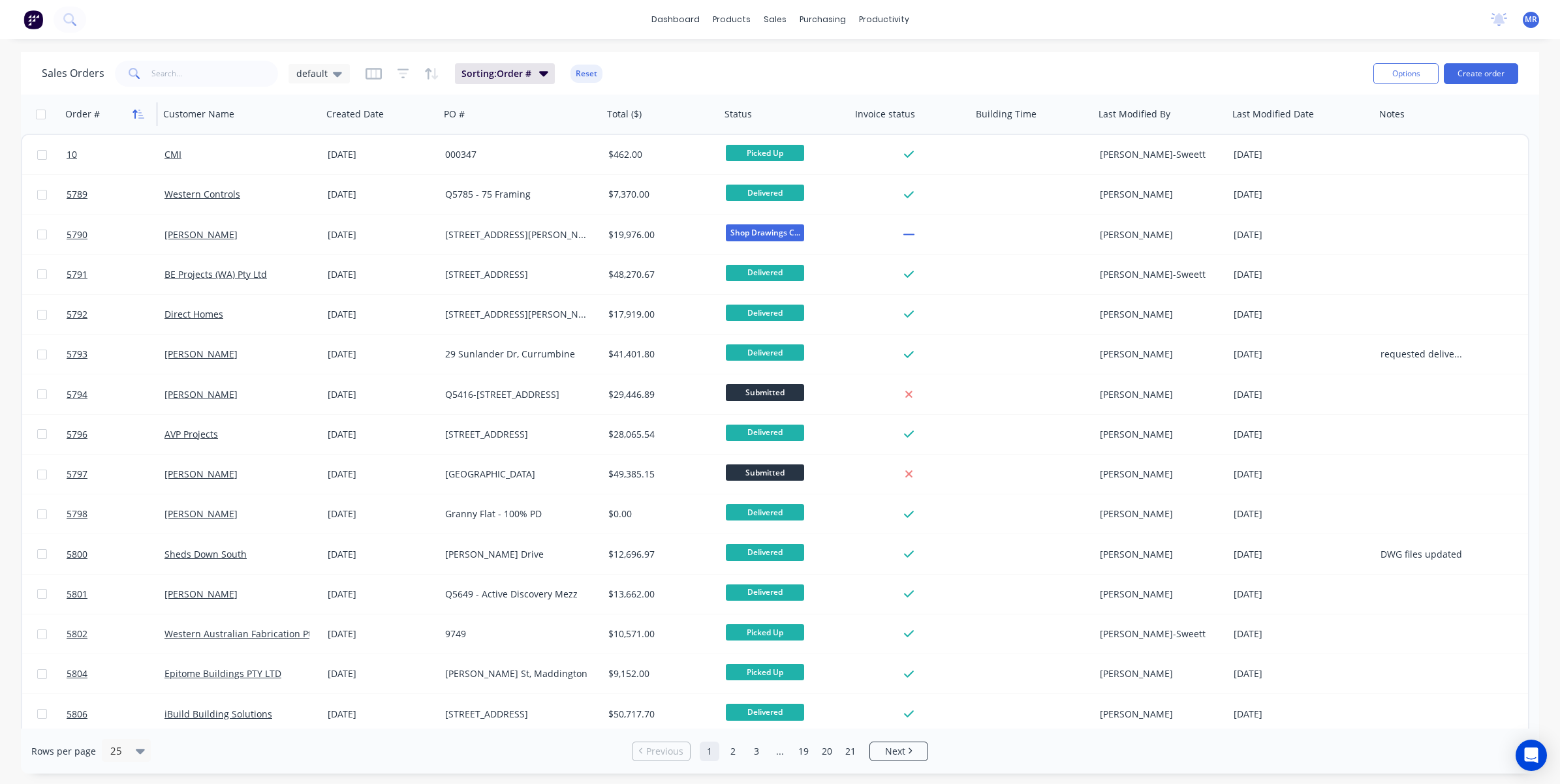
click at [136, 109] on icon "button" at bounding box center [138, 114] width 12 height 10
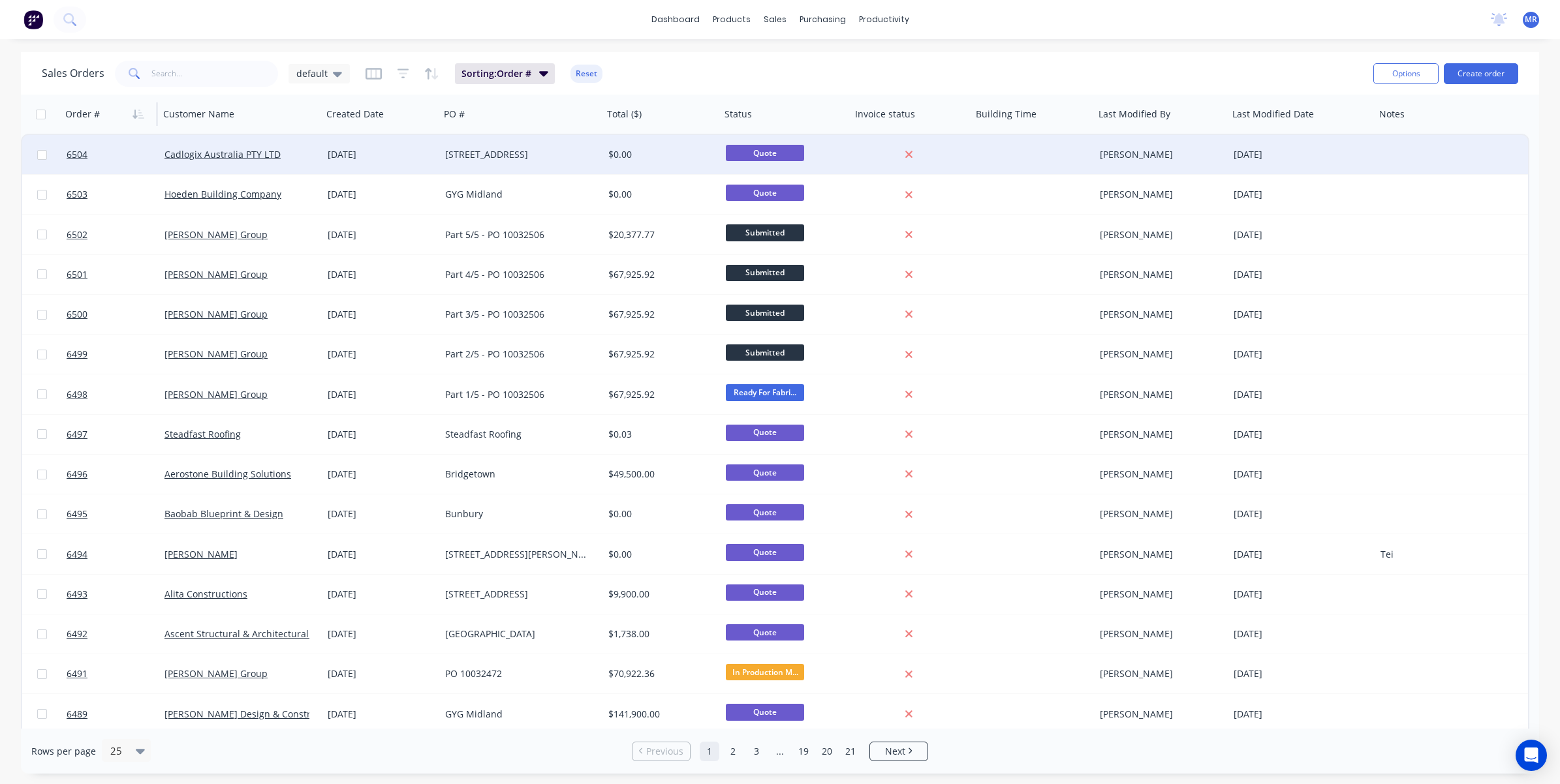
click at [1039, 161] on div "6504 Cadlogix Australia PTY LTD 03 Sep 2025 6 Queen St, Northam $0.00 Quote Jo …" at bounding box center [775, 155] width 1506 height 40
click at [1039, 147] on div at bounding box center [1424, 155] width 98 height 39
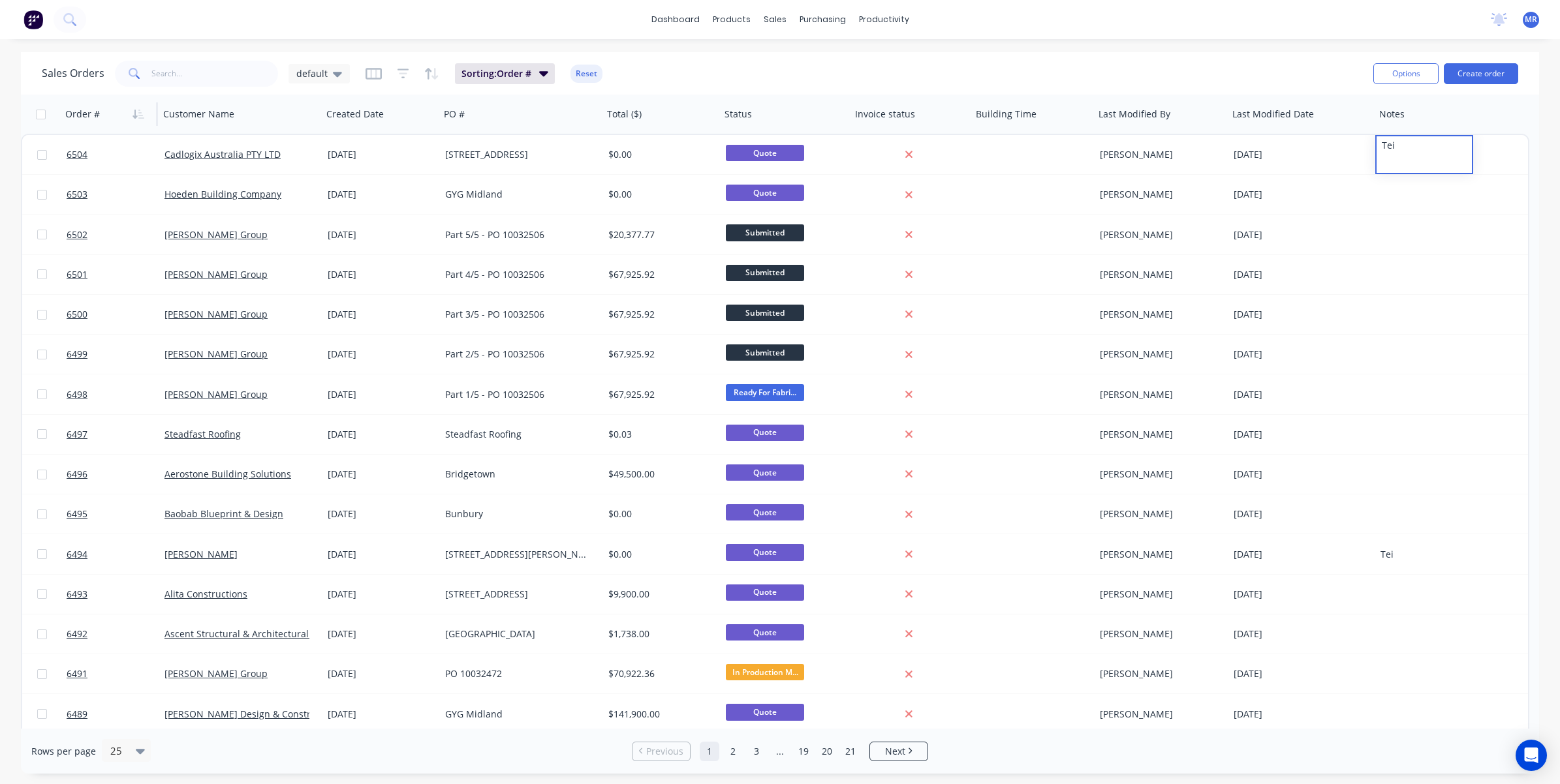
click at [1039, 56] on div "Sales Orders default Sorting: Order # Reset Options Create order" at bounding box center [779, 73] width 1518 height 42
